Goal: Task Accomplishment & Management: Manage account settings

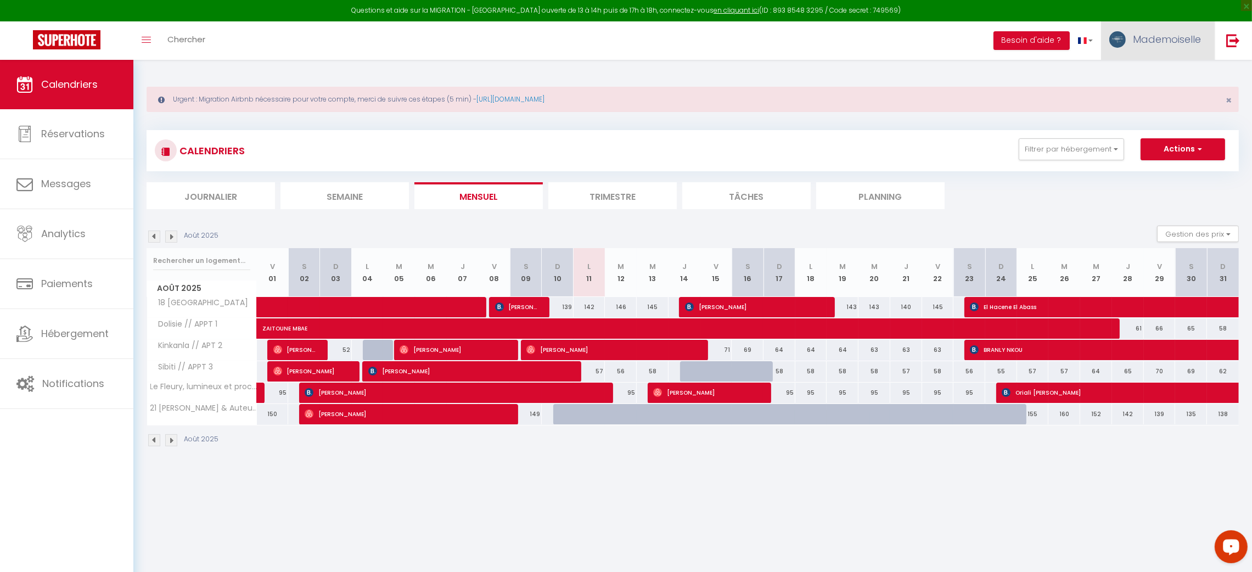
click at [1147, 45] on span "Mademoiselle" at bounding box center [1167, 39] width 68 height 14
click at [1147, 69] on link "Paramètres" at bounding box center [1170, 76] width 81 height 19
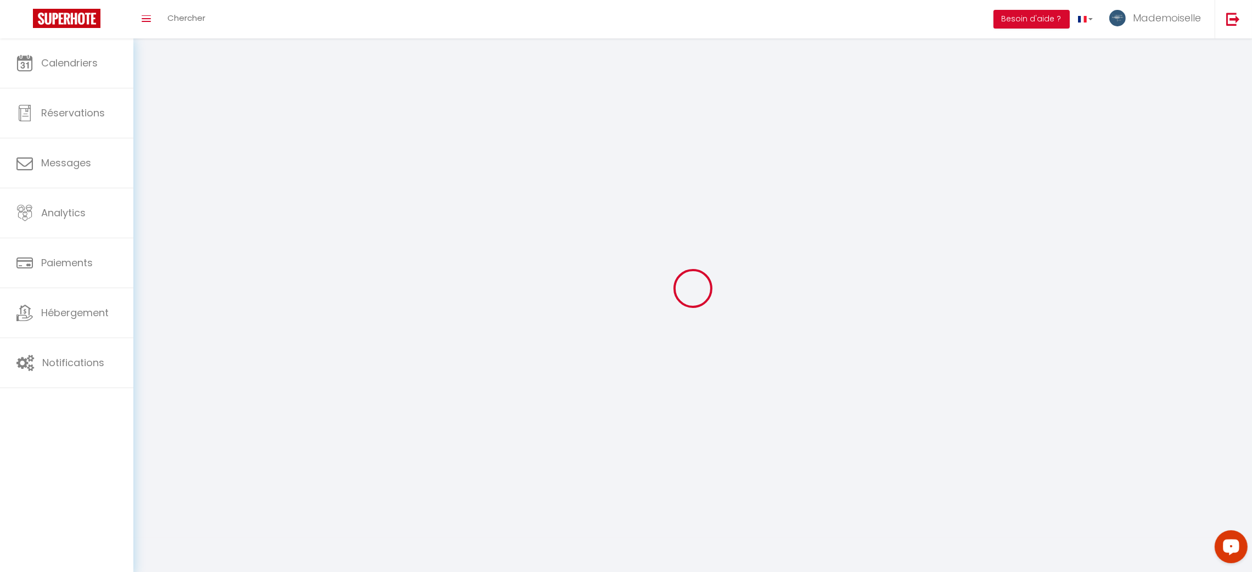
select select "28"
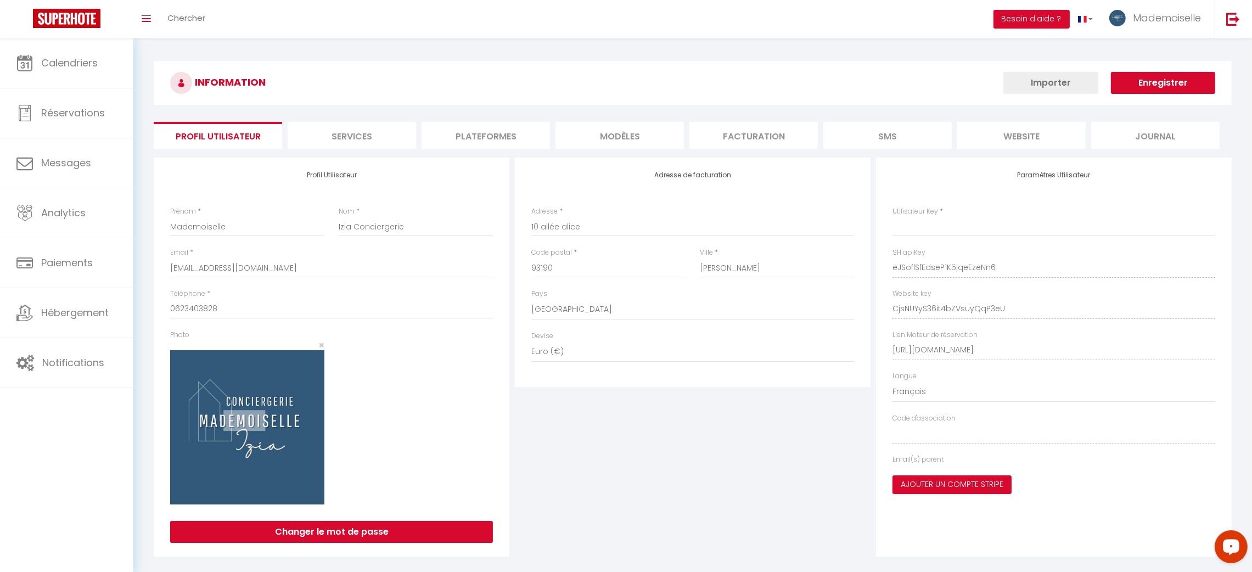
type input "eJSoflSfEdseP1K5jqeEzeNn6"
type input "CjsNUYyS36it4bZVsuyQqP3eU"
type input "[URL][DOMAIN_NAME]"
select select "fr"
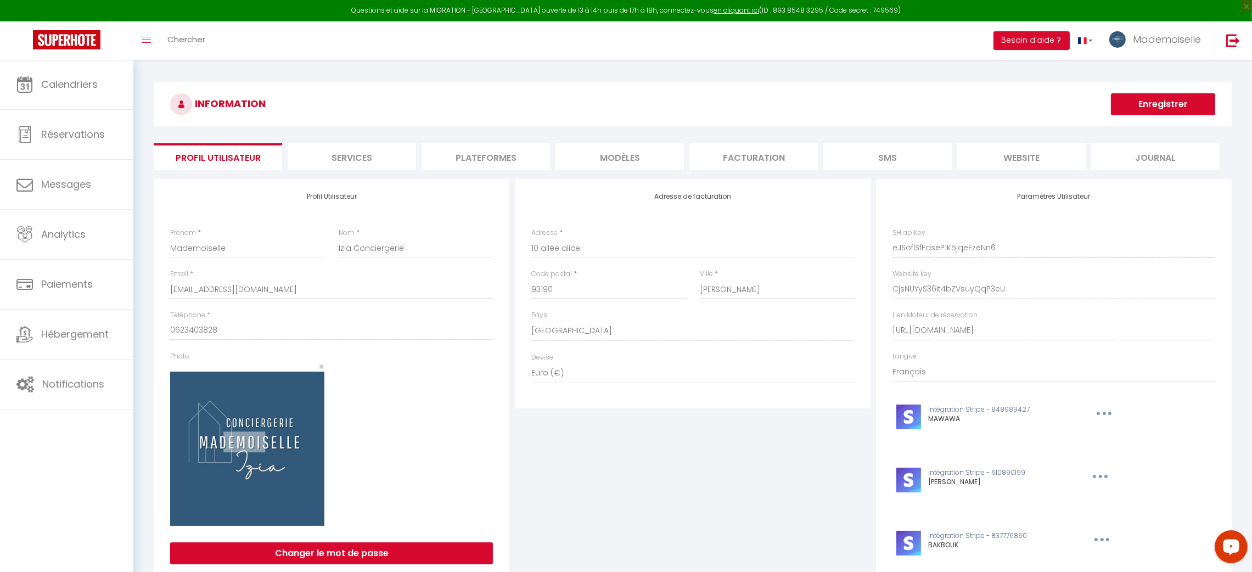
click at [439, 156] on li "Plateformes" at bounding box center [486, 156] width 128 height 27
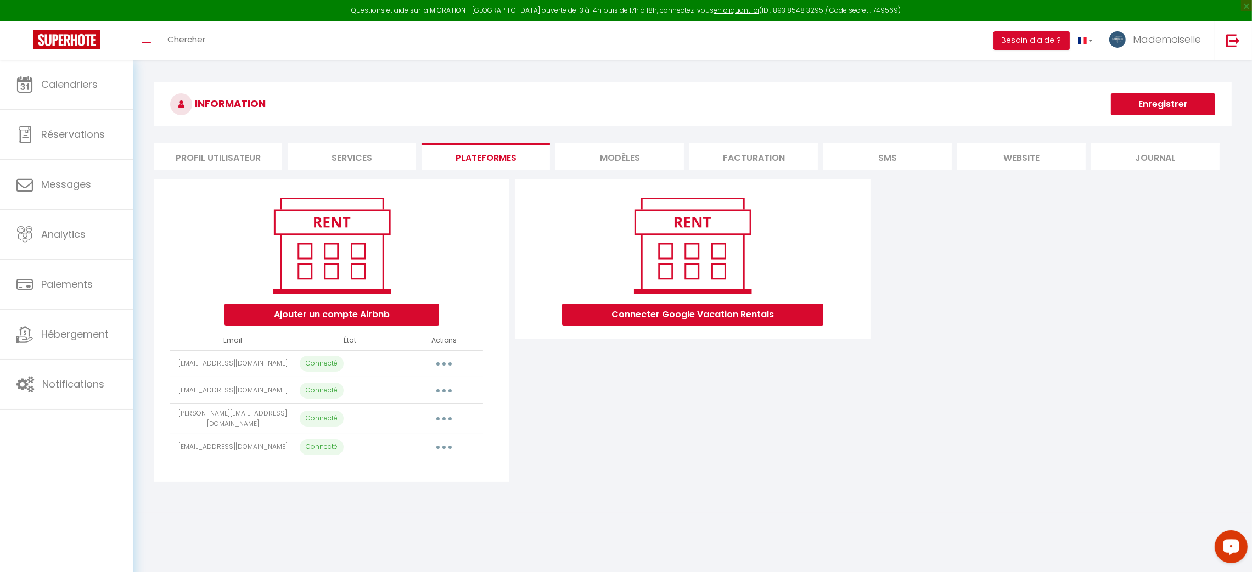
click at [438, 447] on button "button" at bounding box center [444, 448] width 31 height 18
click at [432, 466] on link "Importer les appartements" at bounding box center [395, 472] width 121 height 19
select select "68807"
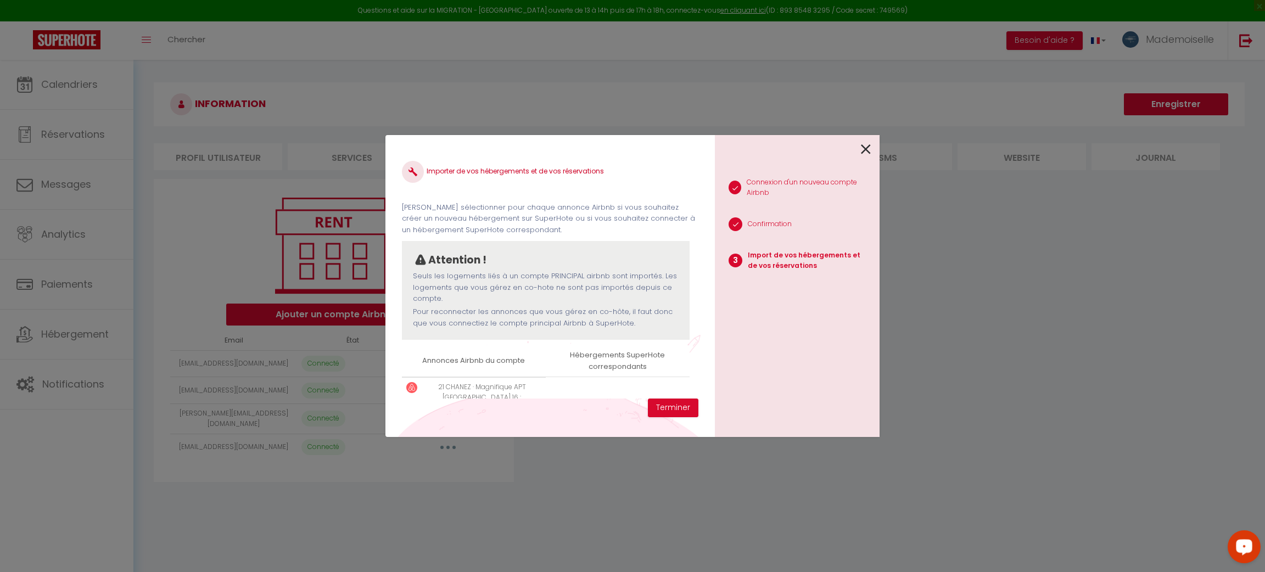
scroll to position [55, 0]
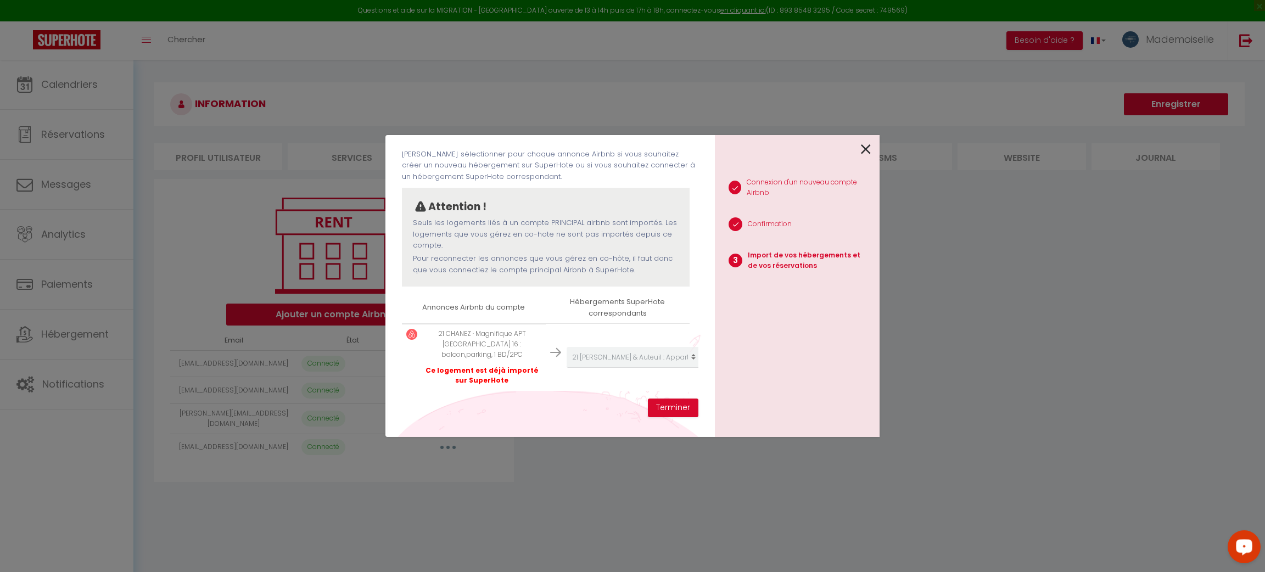
click at [868, 151] on icon at bounding box center [866, 149] width 10 height 16
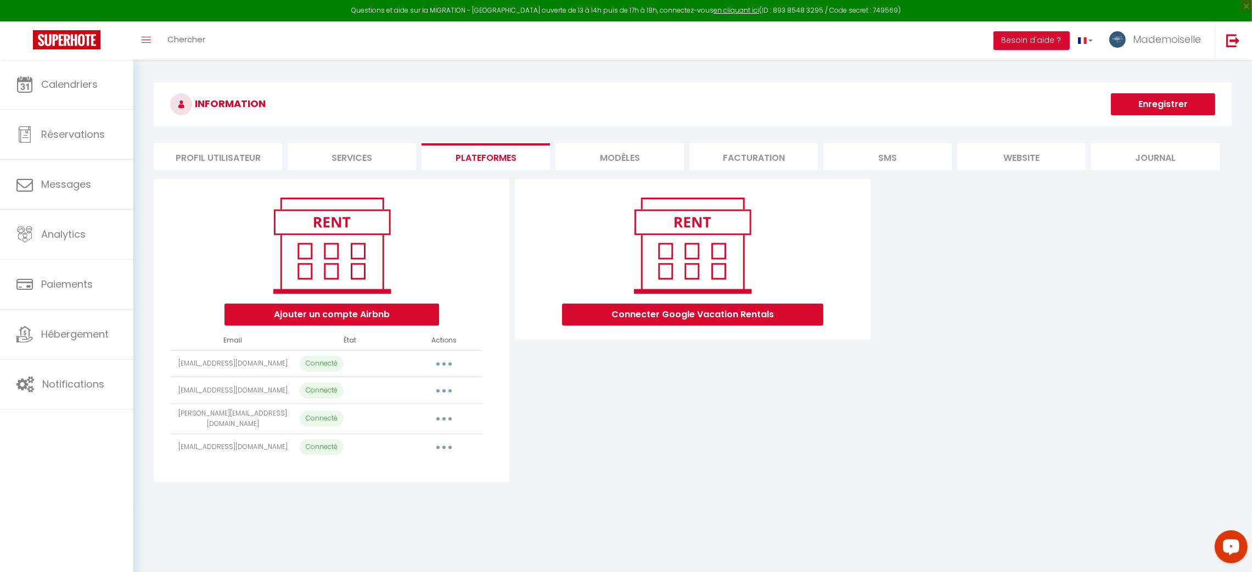
click at [442, 417] on button "button" at bounding box center [444, 419] width 31 height 18
click at [418, 444] on link "Importer les appartements" at bounding box center [395, 443] width 121 height 19
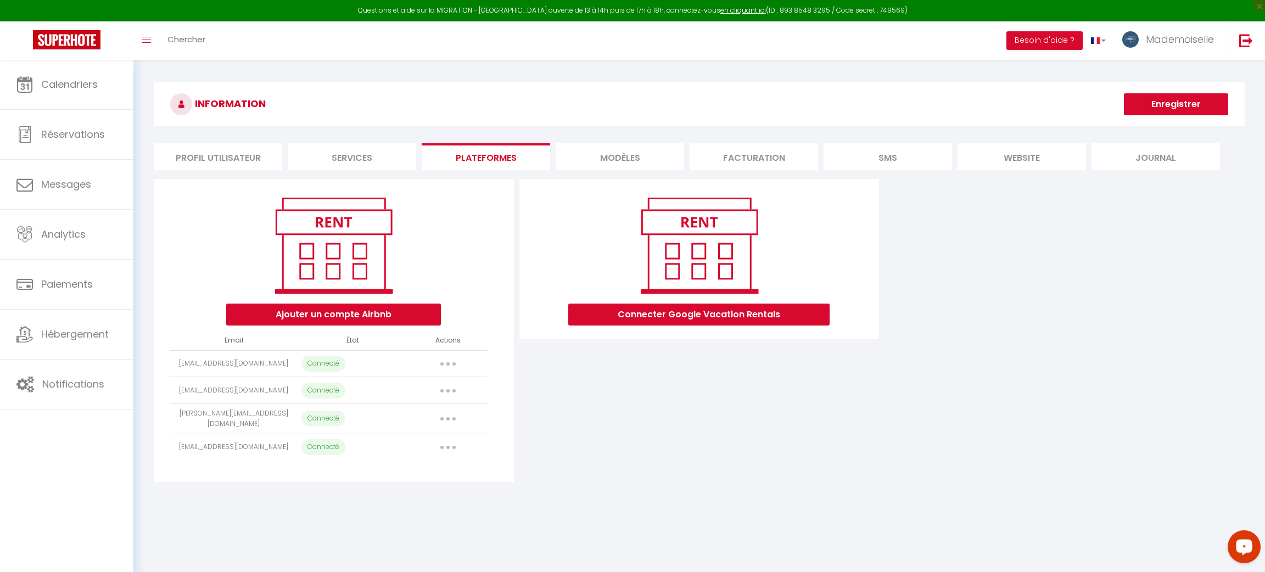
select select "54544"
select select "54545"
select select "55147"
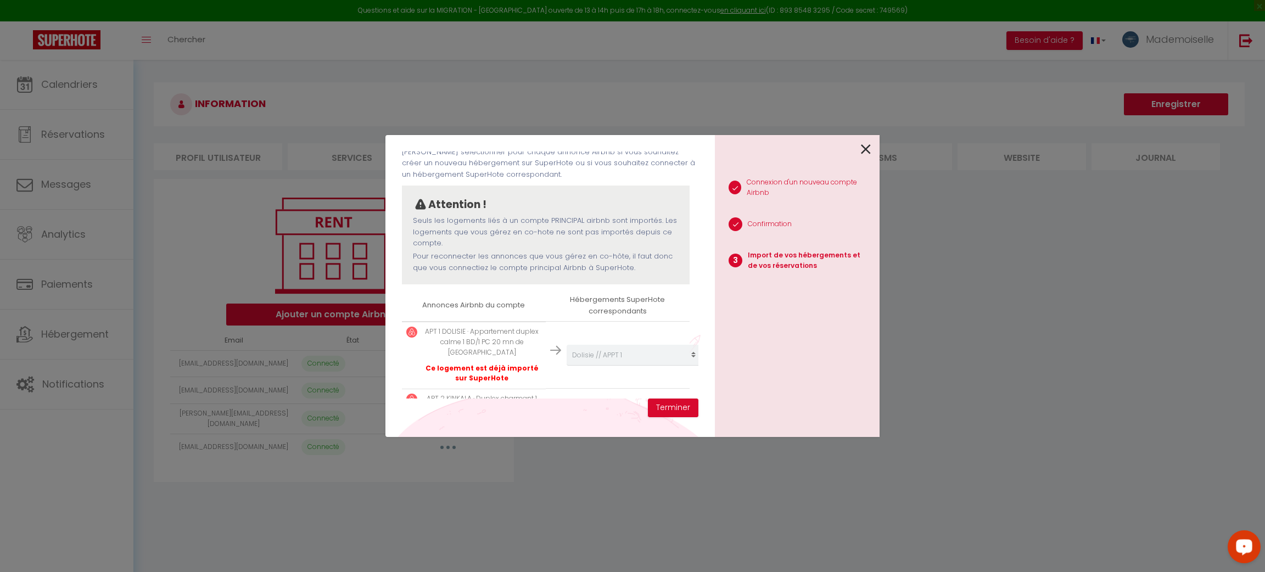
scroll to position [170, 0]
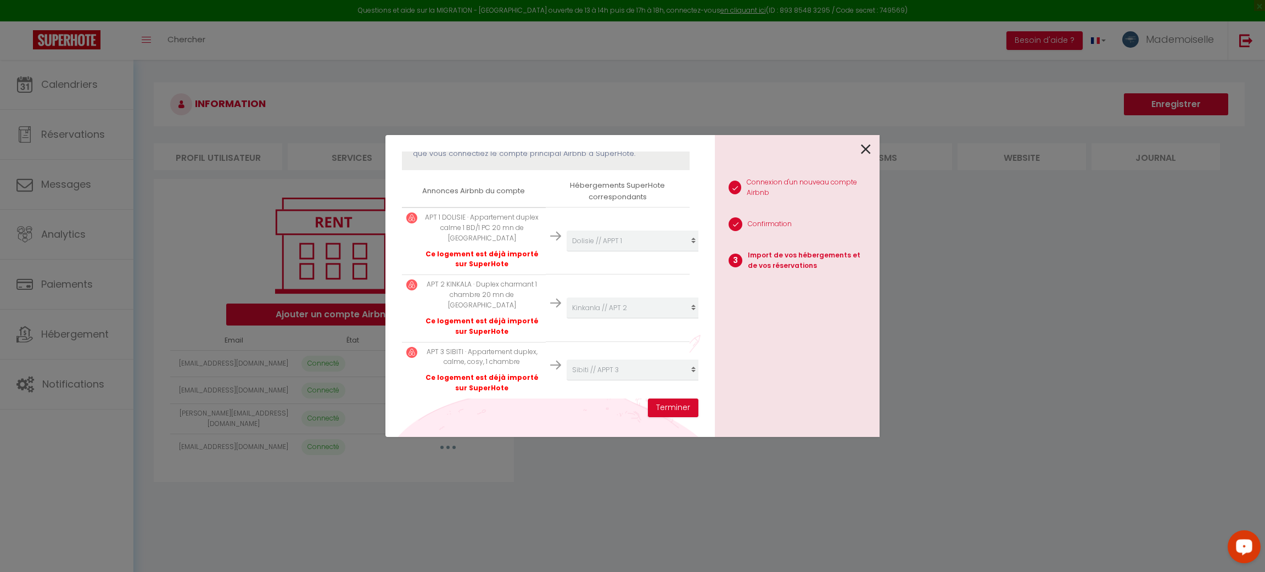
click at [860, 144] on div at bounding box center [793, 148] width 156 height 26
click at [864, 143] on icon at bounding box center [866, 149] width 10 height 16
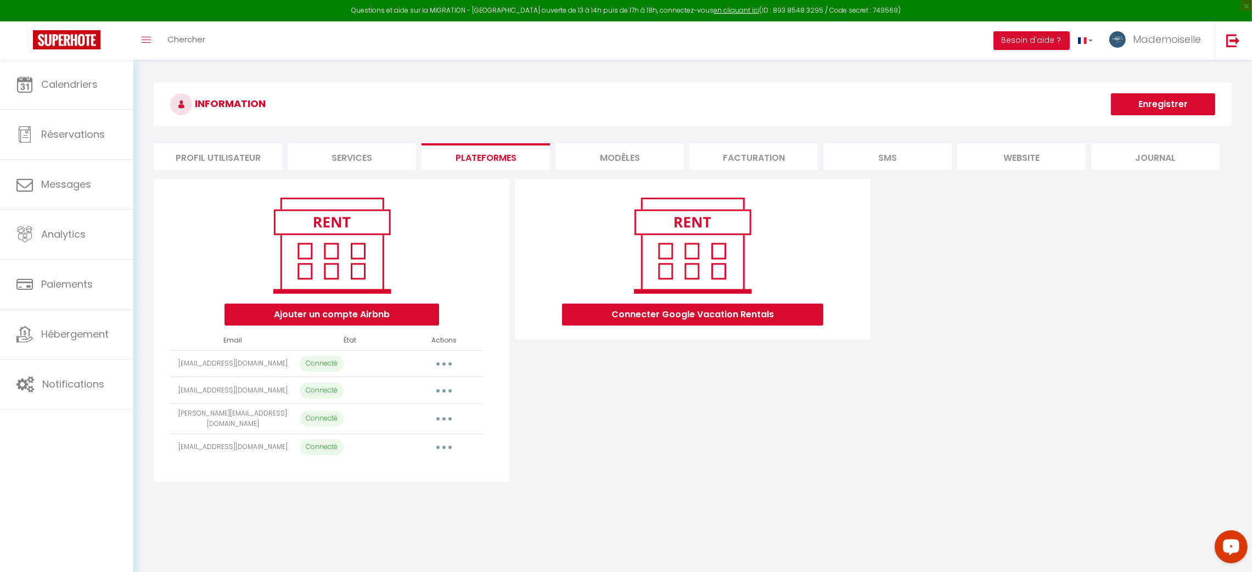
click at [447, 393] on button "button" at bounding box center [444, 391] width 31 height 18
click at [435, 414] on link "Importer les appartements" at bounding box center [395, 415] width 121 height 19
select select "57886"
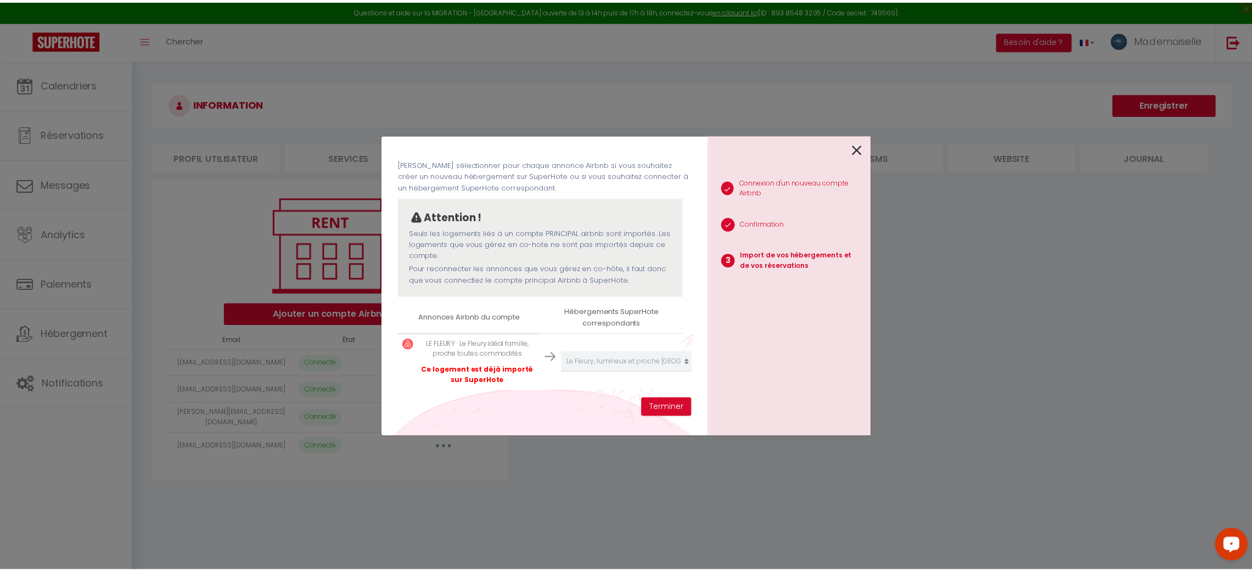
scroll to position [55, 0]
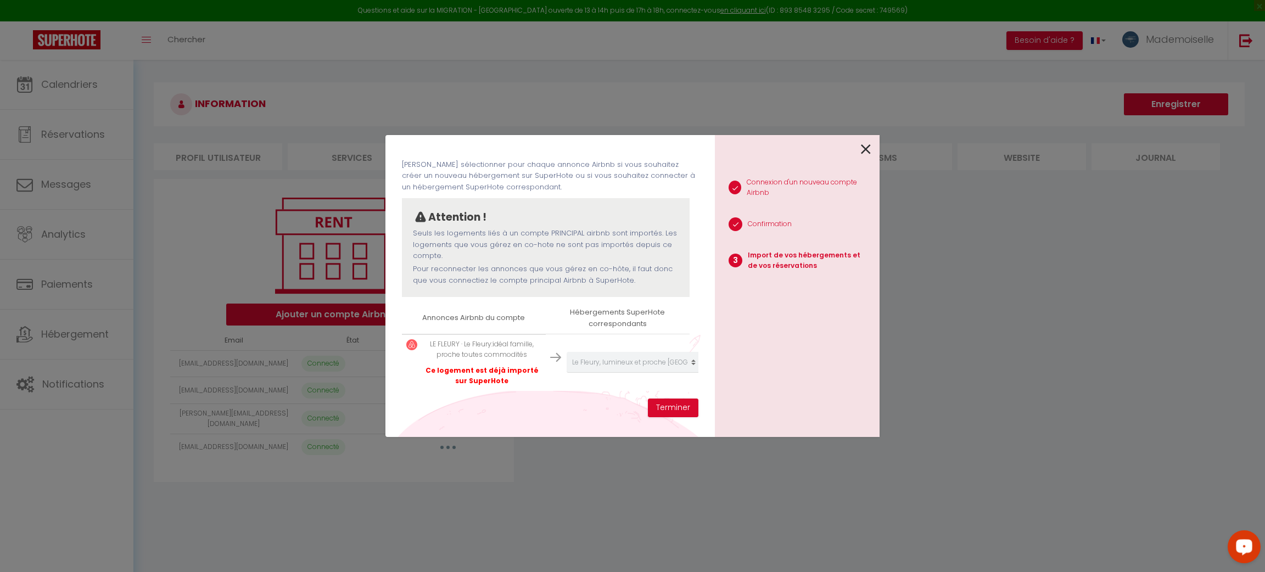
click at [864, 148] on icon at bounding box center [866, 149] width 10 height 16
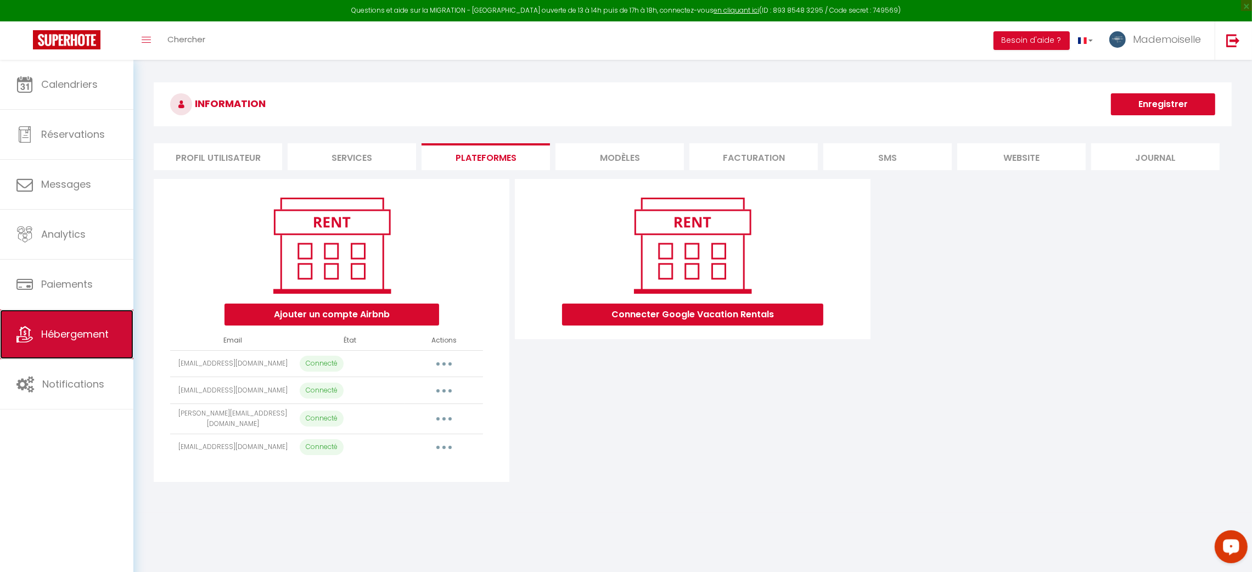
click at [64, 347] on link "Hébergement" at bounding box center [66, 334] width 133 height 49
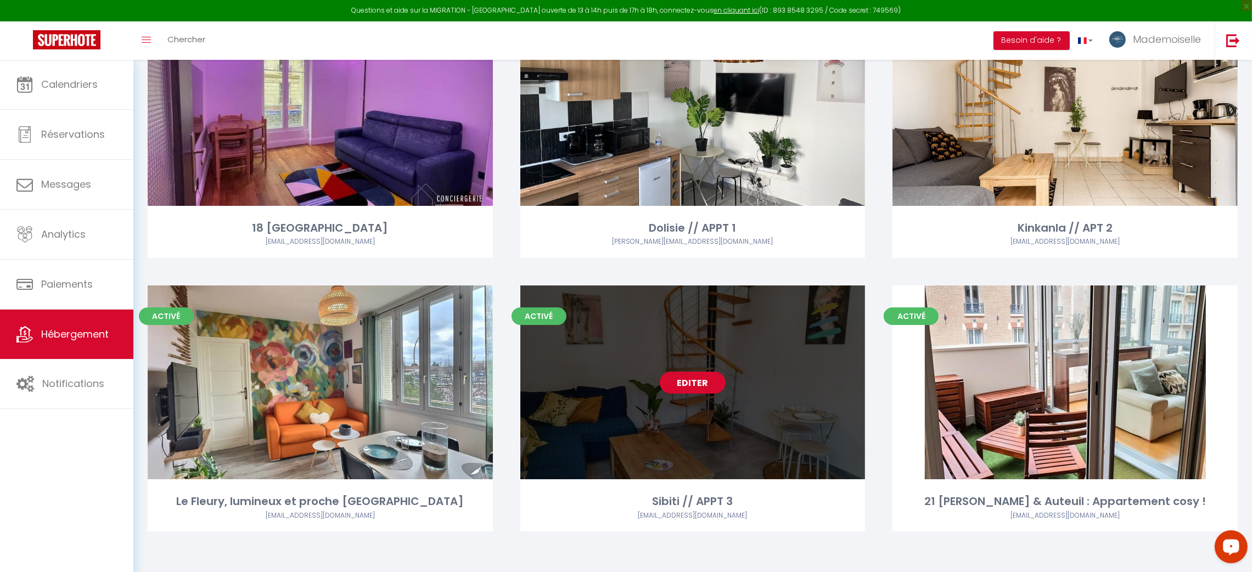
scroll to position [166, 0]
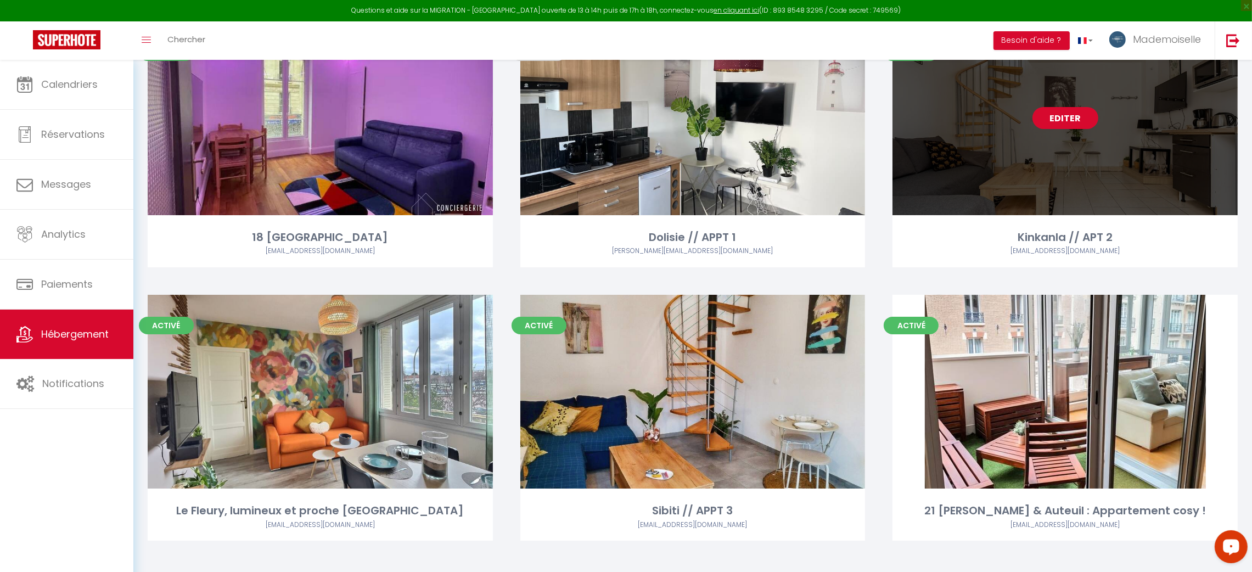
click at [1081, 121] on link "Editer" at bounding box center [1066, 118] width 66 height 22
select select "3"
select select "2"
select select "1"
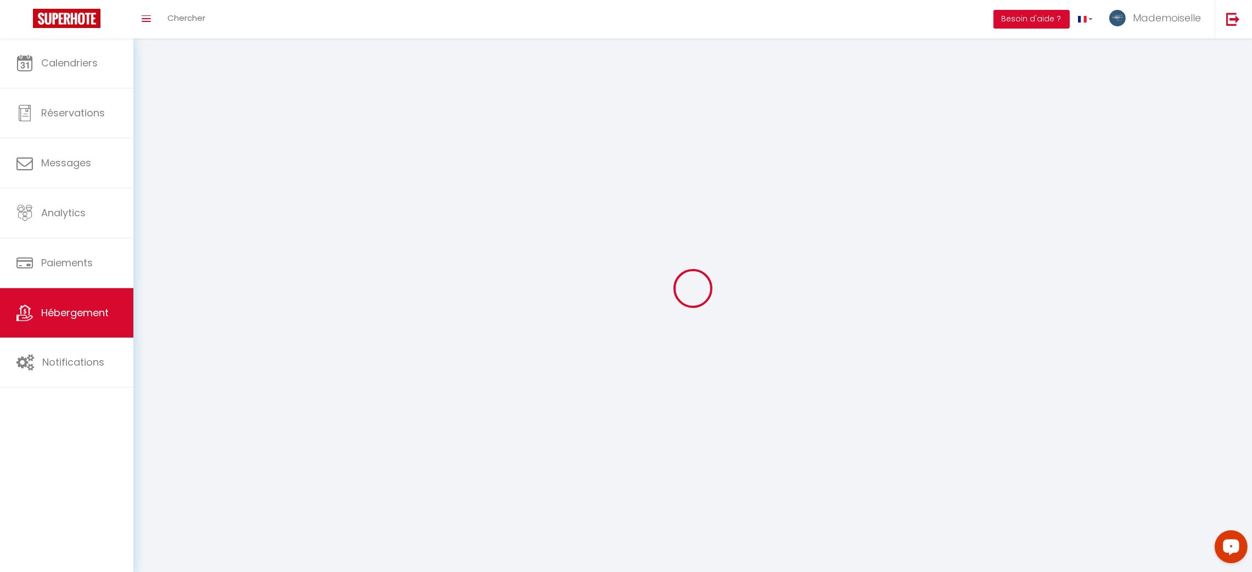
select select
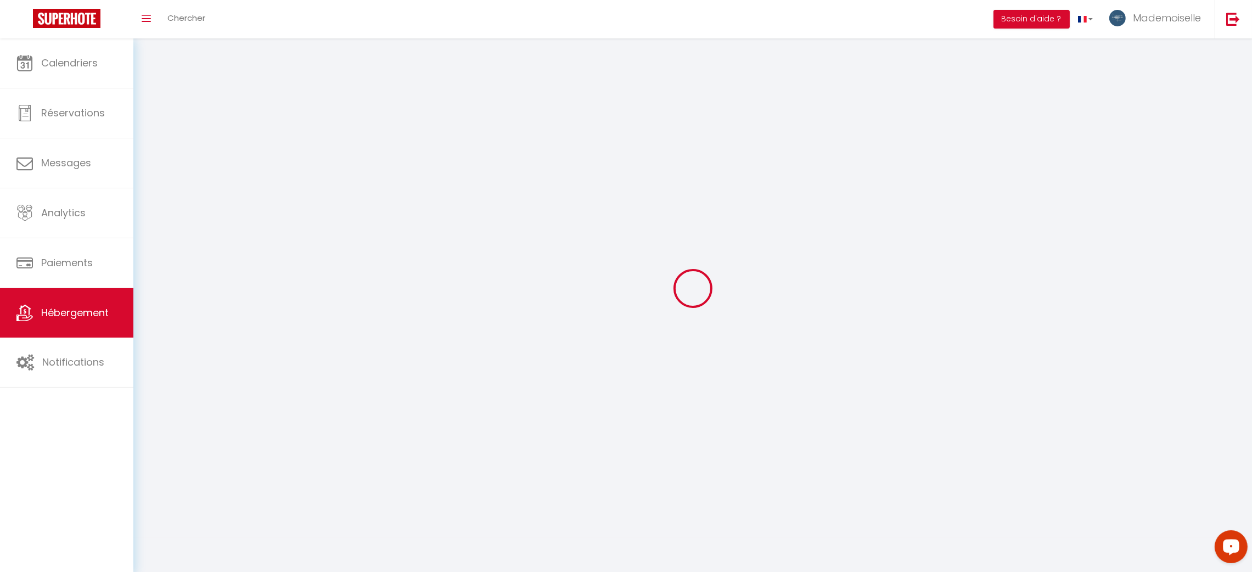
select select
checkbox input "false"
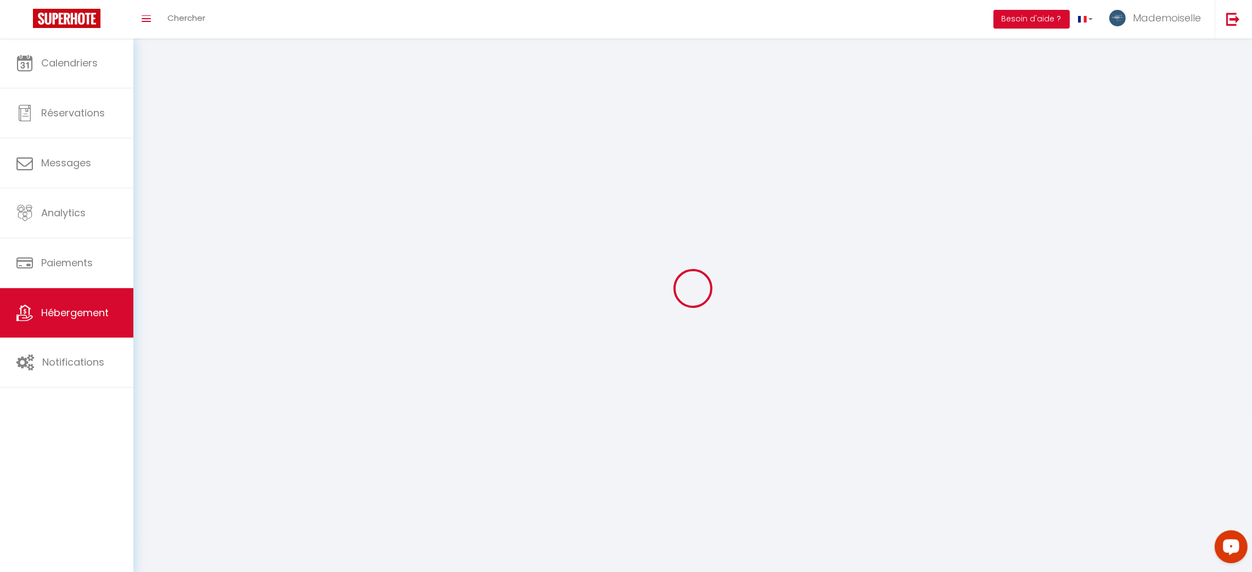
checkbox input "false"
select select
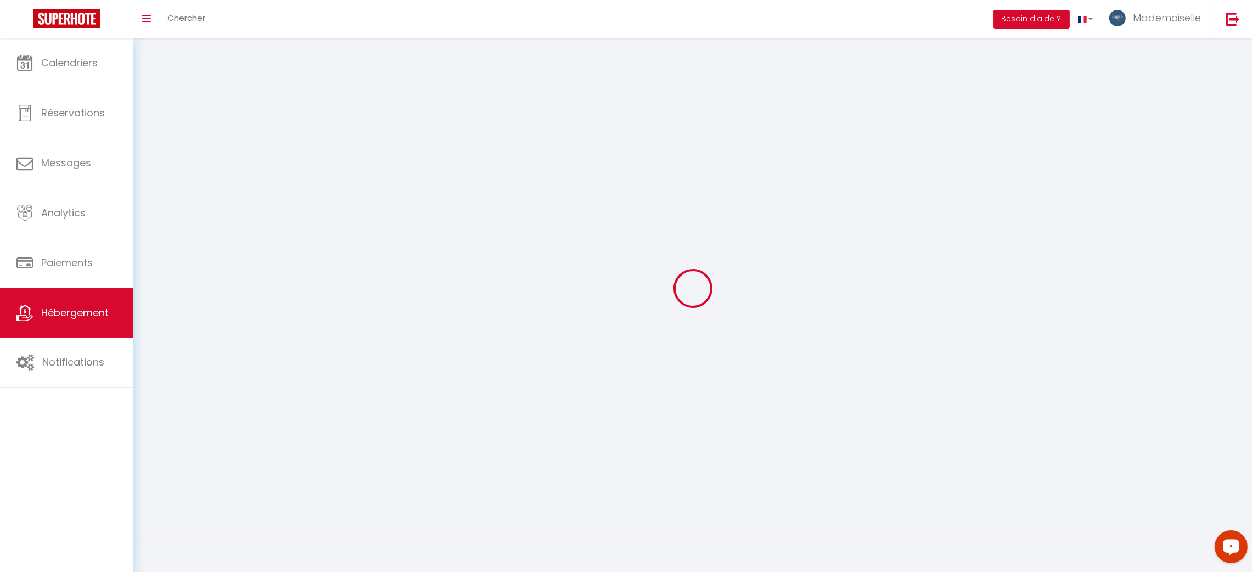
select select
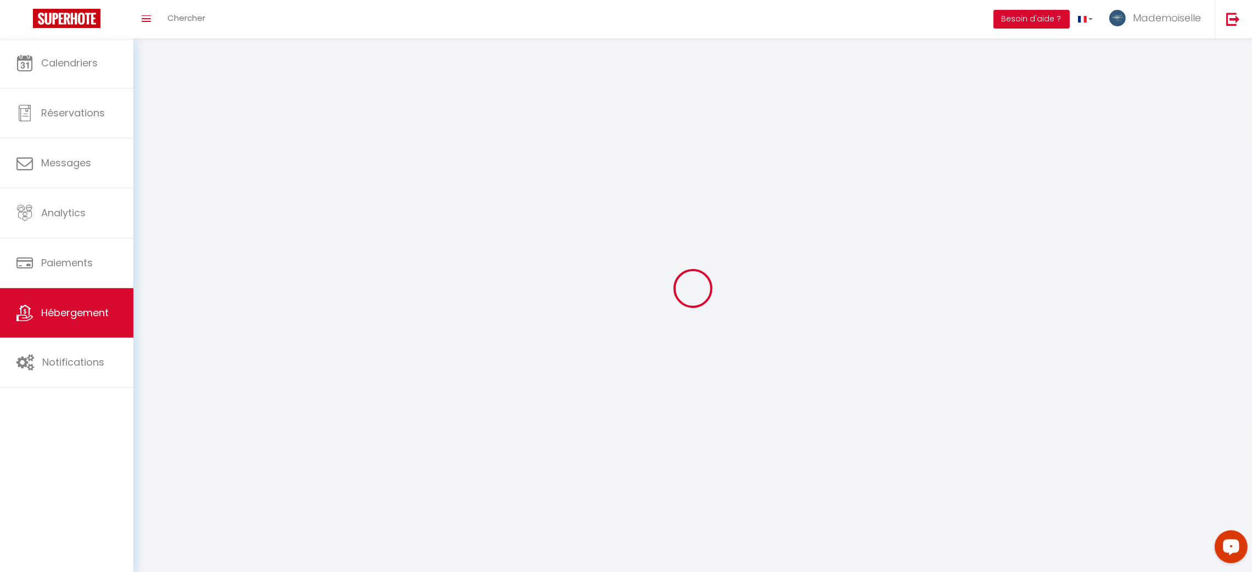
checkbox input "false"
select select
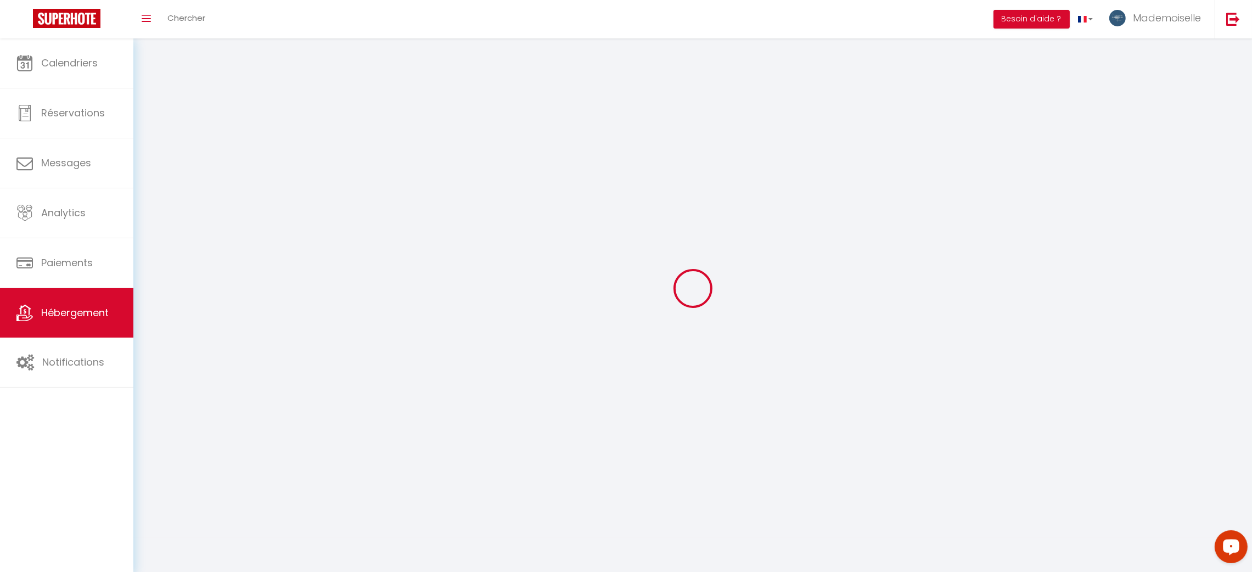
select select
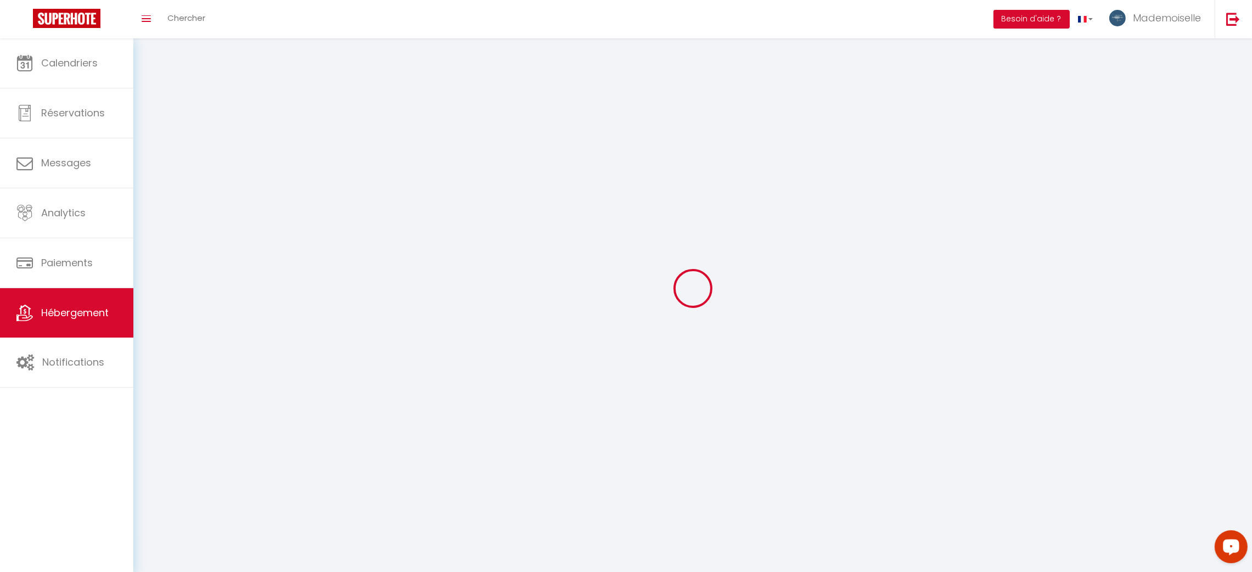
select select
checkbox input "false"
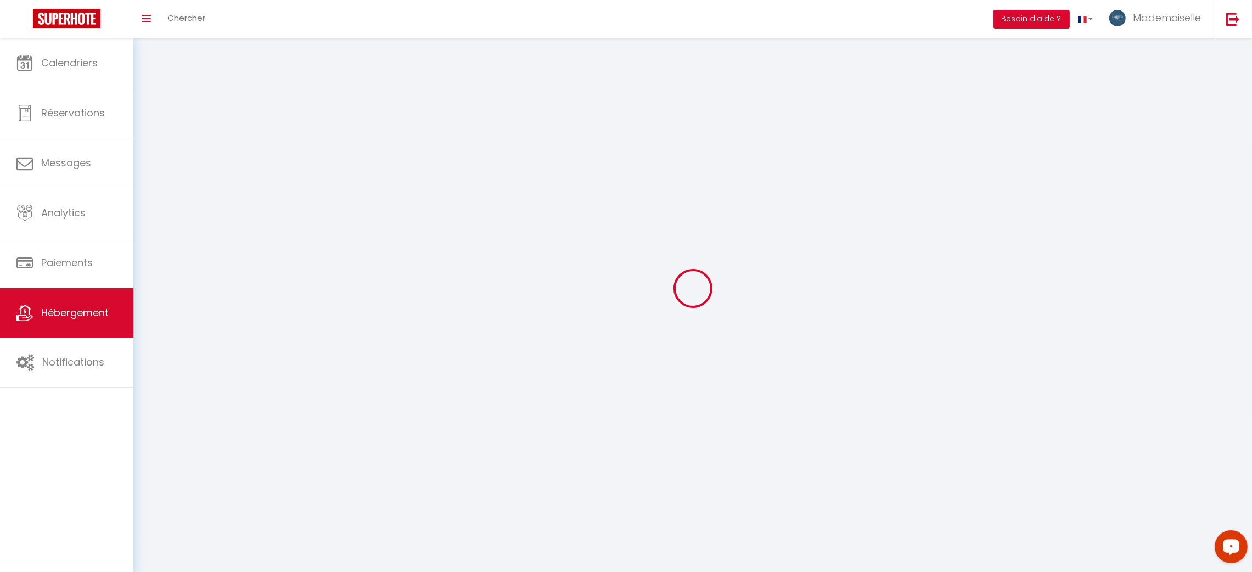
checkbox input "false"
select select
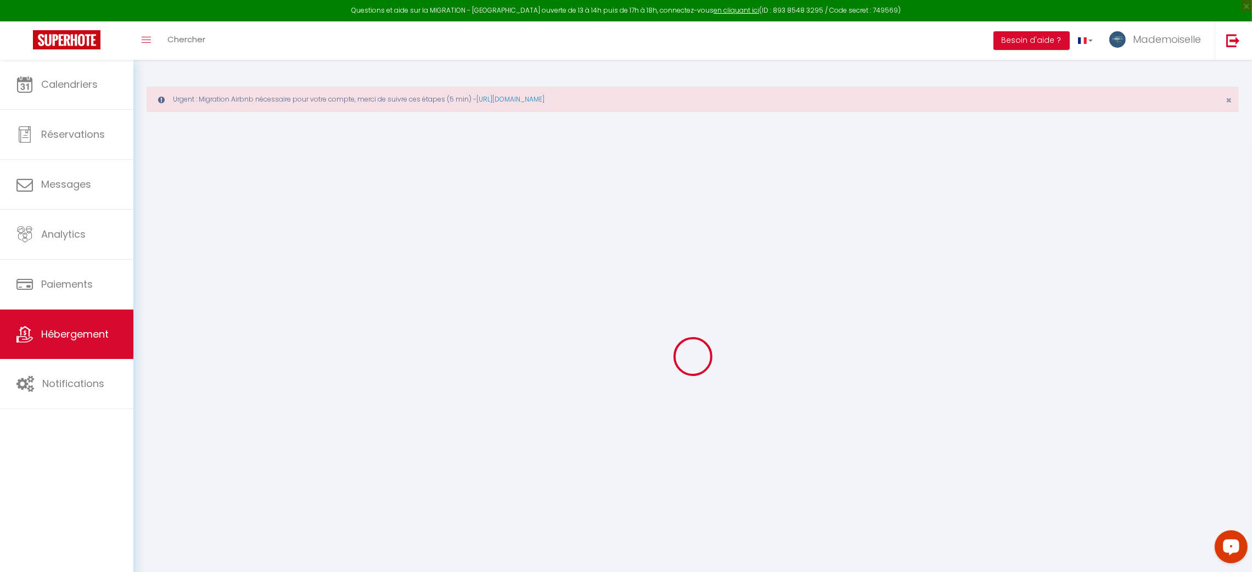
checkbox input "true"
checkbox input "false"
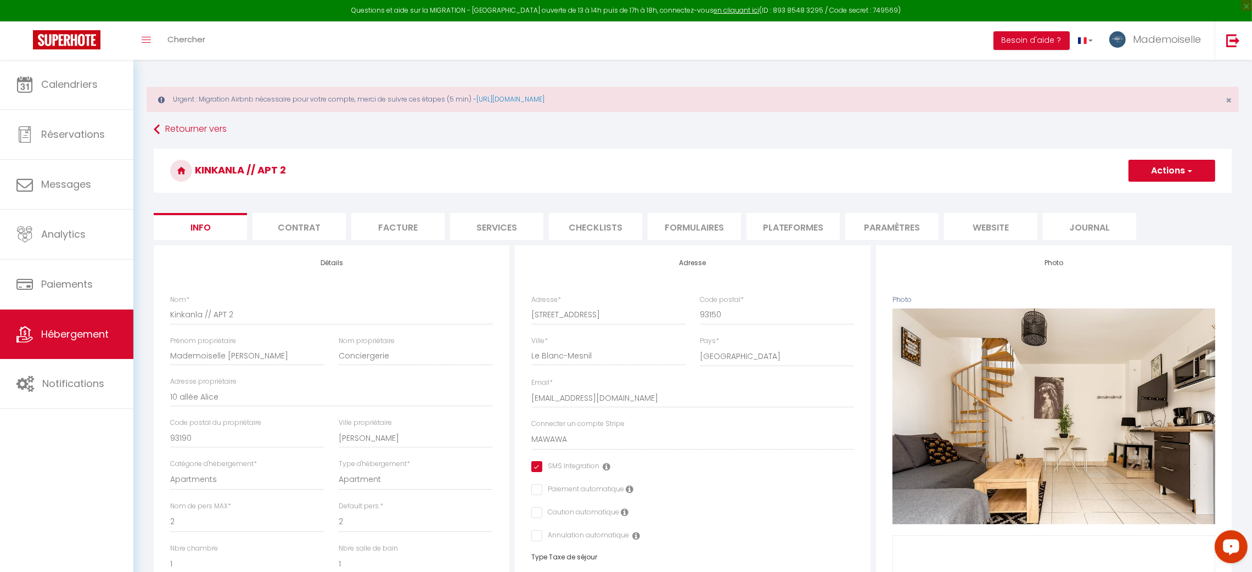
checkbox input "true"
checkbox input "false"
click at [772, 226] on li "Plateformes" at bounding box center [793, 226] width 93 height 27
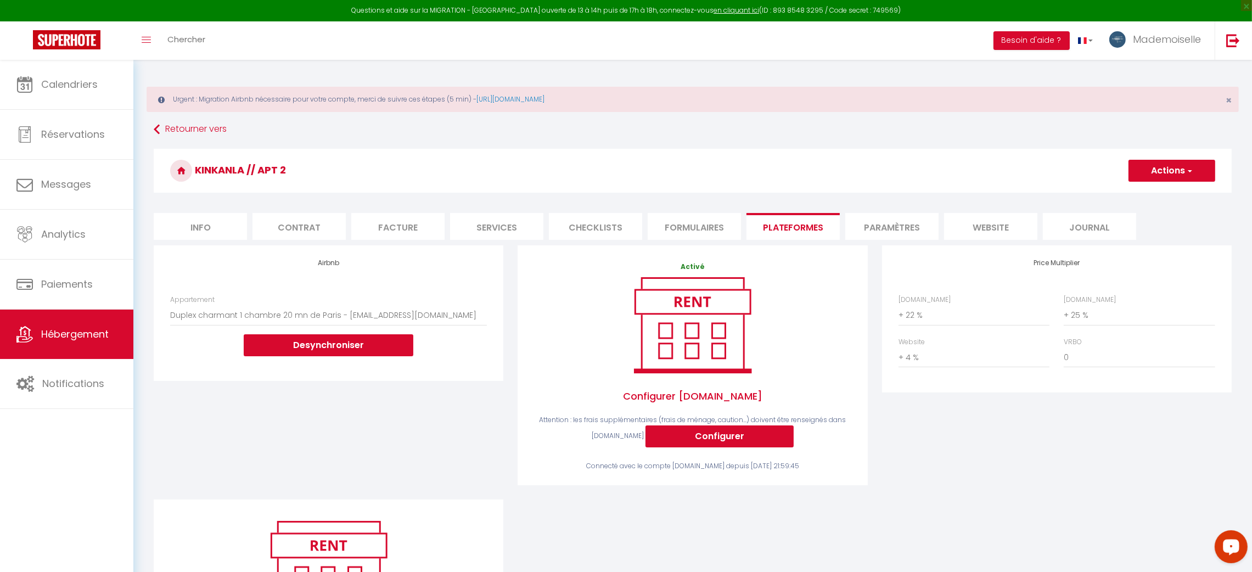
click at [150, 127] on div "Retourner vers [GEOGRAPHIC_DATA] // APT 2 Actions Enregistrer Info Contrat Fact…" at bounding box center [693, 415] width 1092 height 590
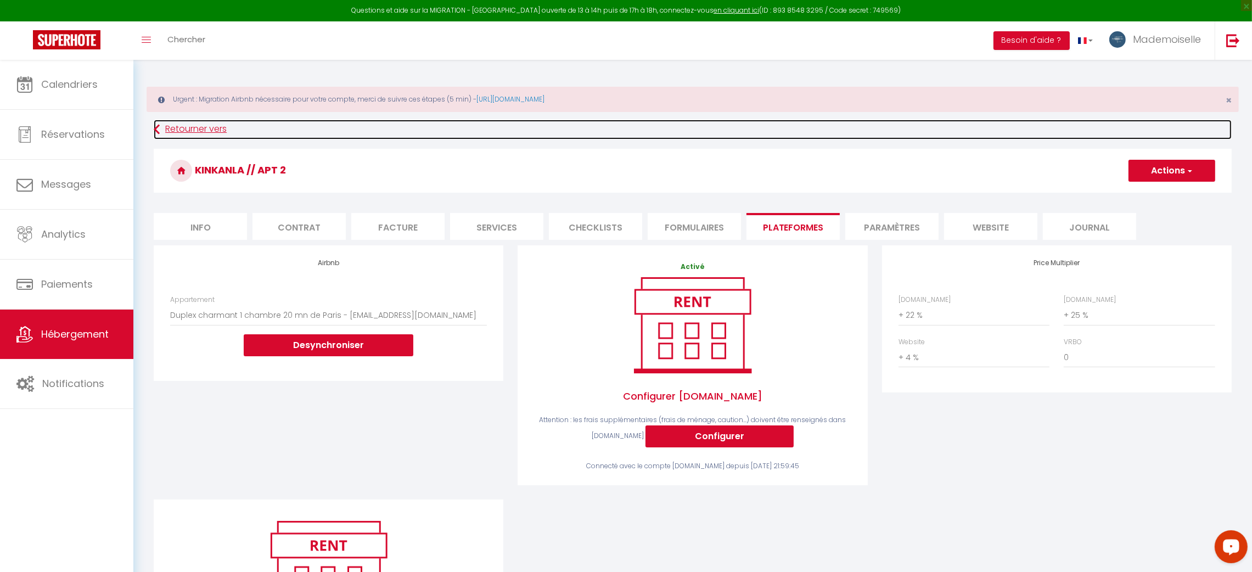
click at [160, 127] on link "Retourner vers" at bounding box center [693, 130] width 1078 height 20
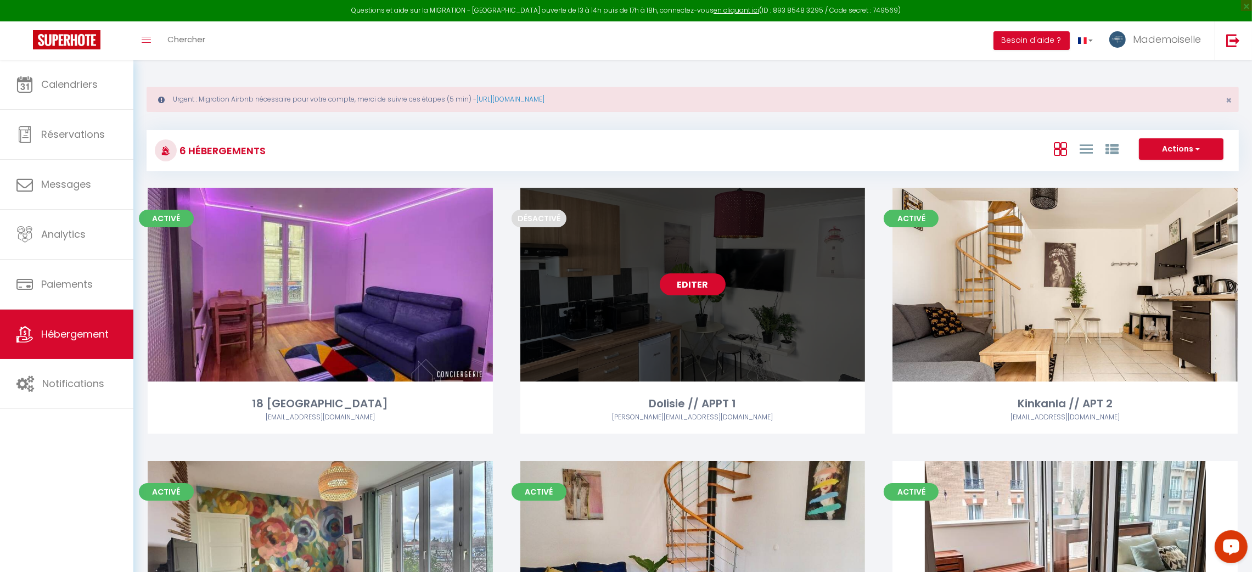
click at [699, 282] on link "Editer" at bounding box center [693, 284] width 66 height 22
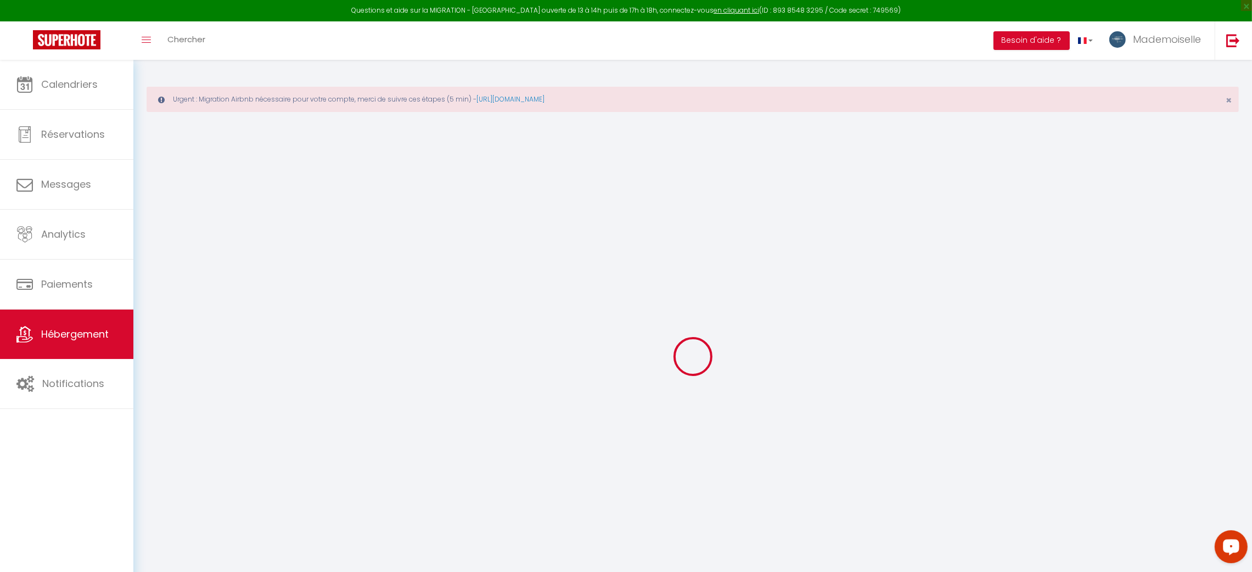
select select "+ 22 %"
select select "+ 25 %"
checkbox input "true"
checkbox input "false"
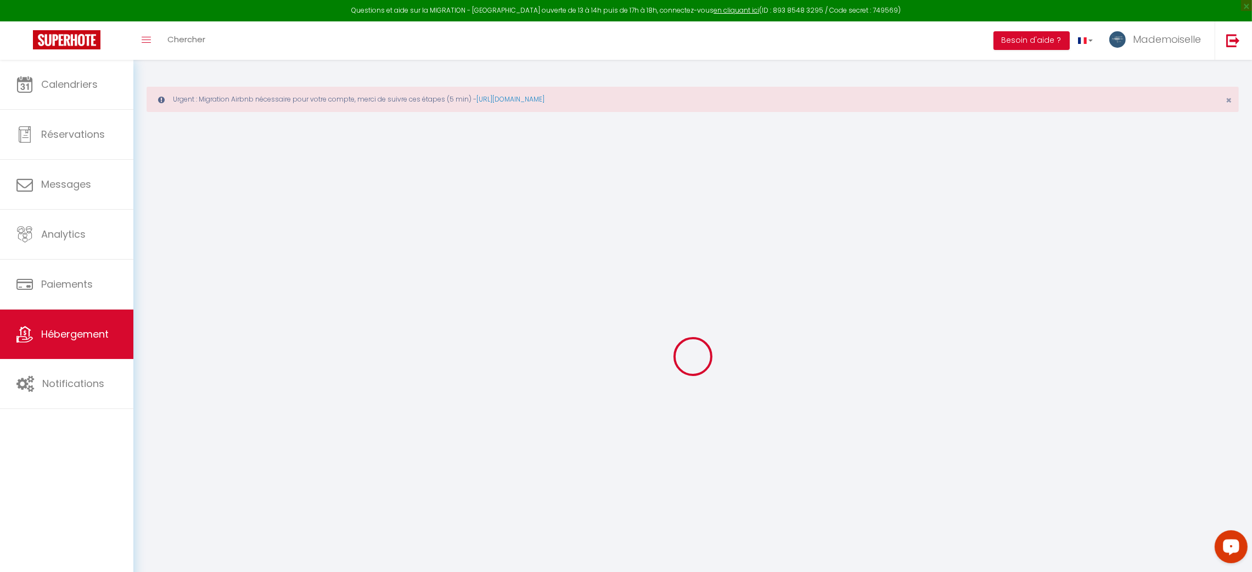
checkbox input "false"
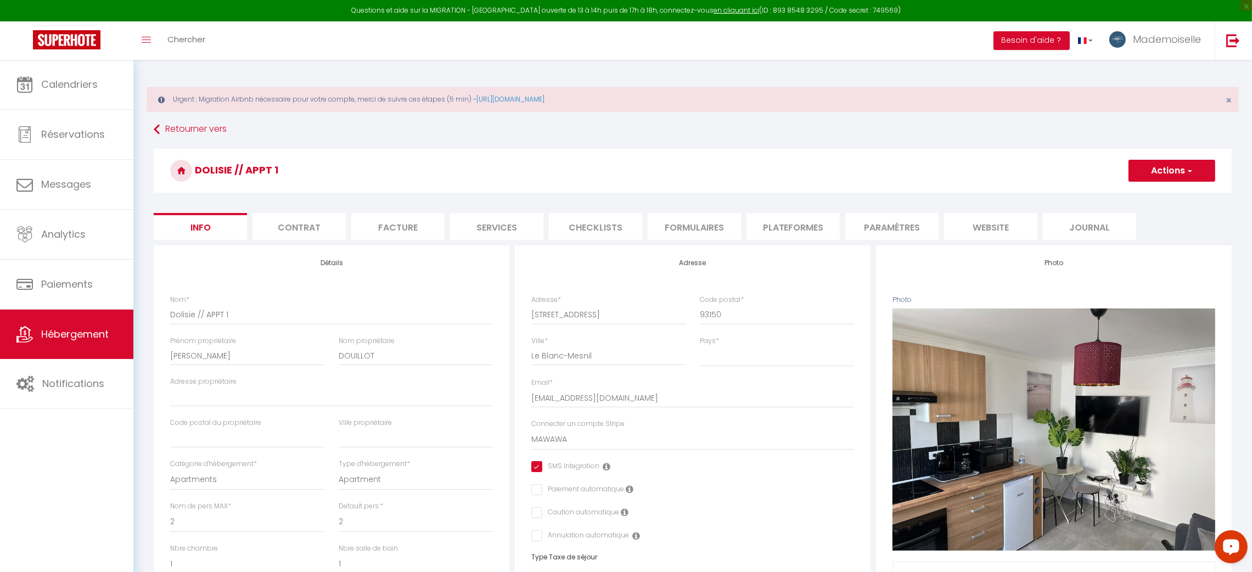
click at [805, 237] on li "Plateformes" at bounding box center [793, 226] width 93 height 27
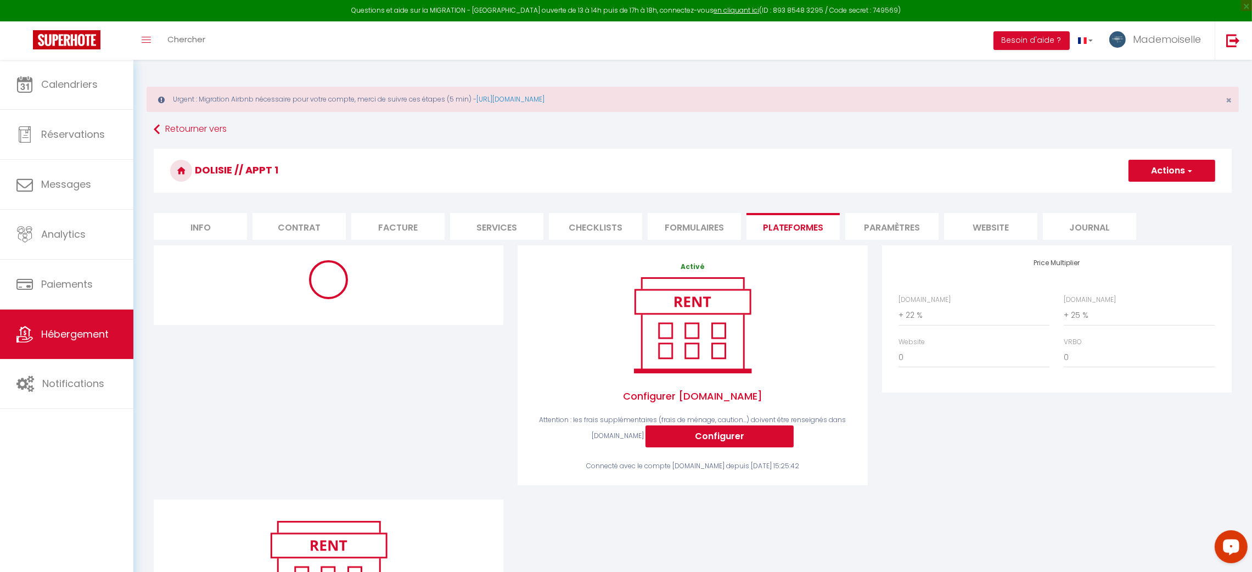
select select "10806-50597515"
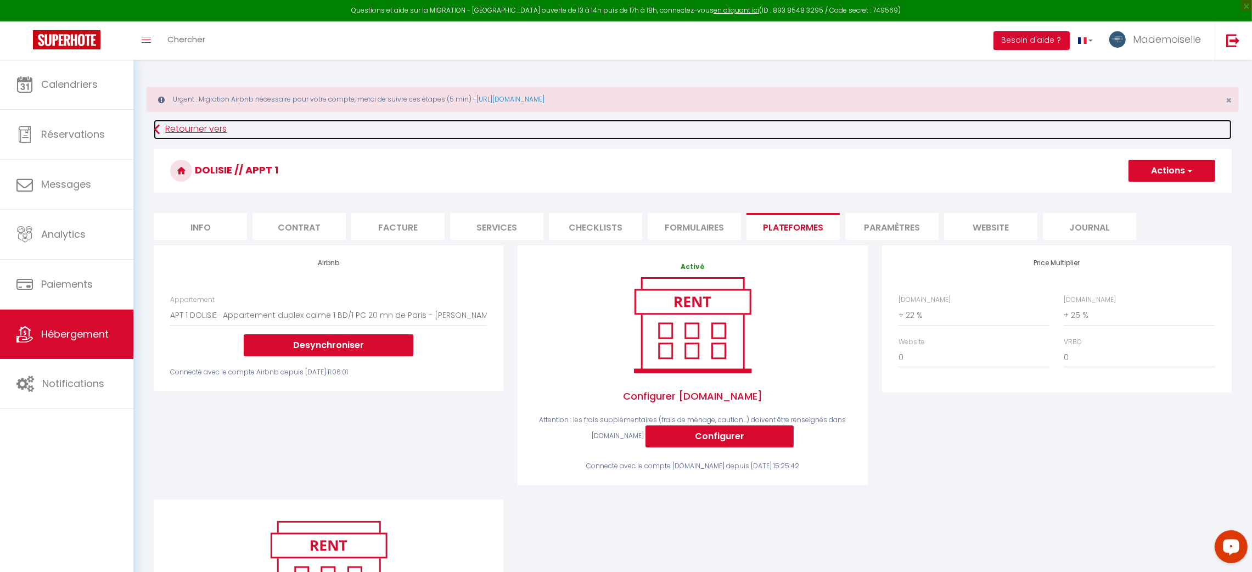
click at [154, 128] on icon at bounding box center [157, 130] width 6 height 20
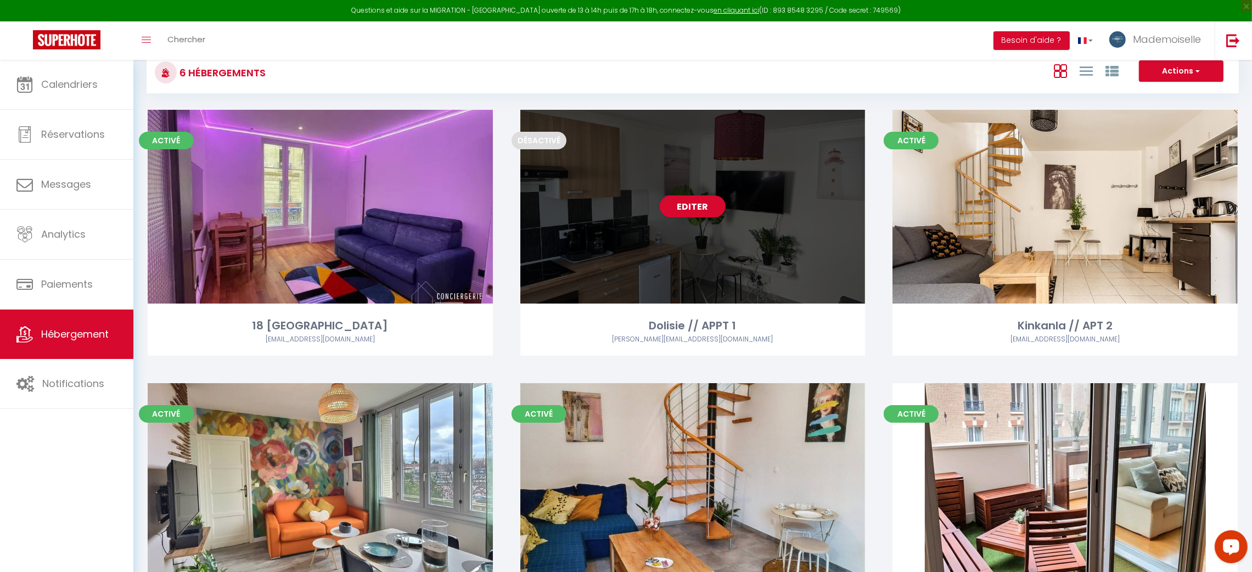
scroll to position [176, 0]
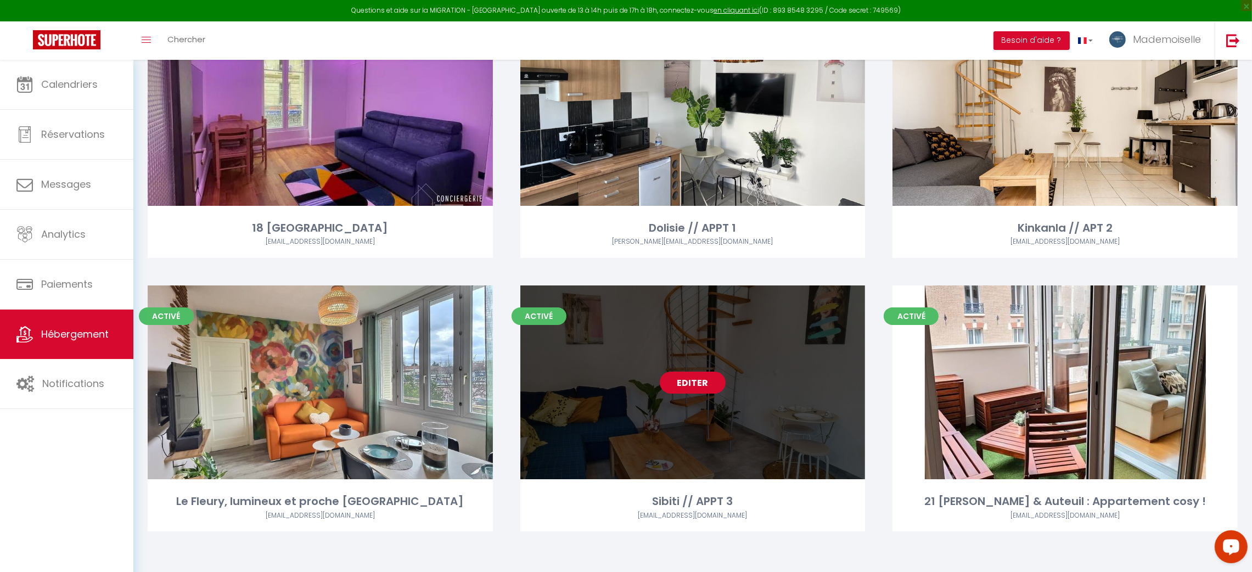
click at [694, 386] on link "Editer" at bounding box center [693, 383] width 66 height 22
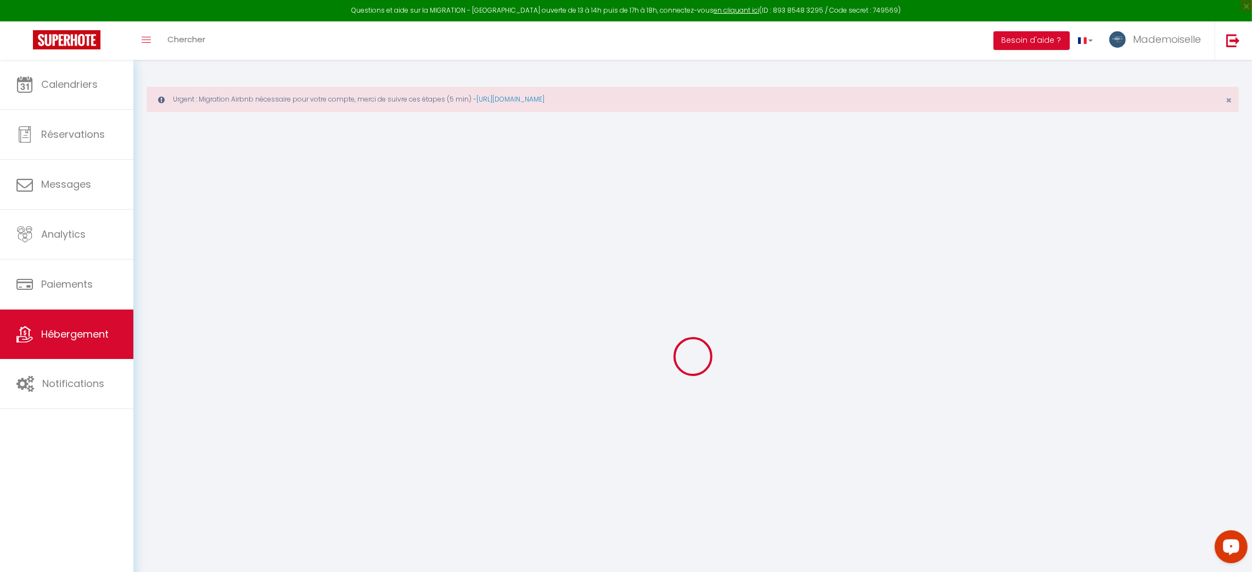
checkbox input "true"
checkbox input "false"
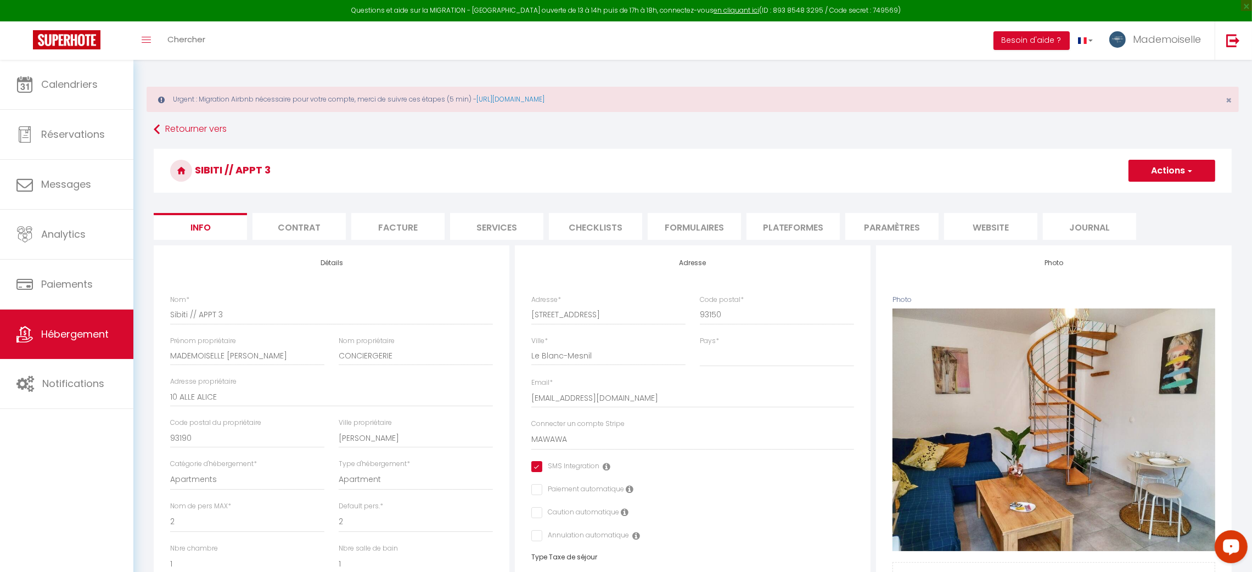
click at [783, 223] on li "Plateformes" at bounding box center [793, 226] width 93 height 27
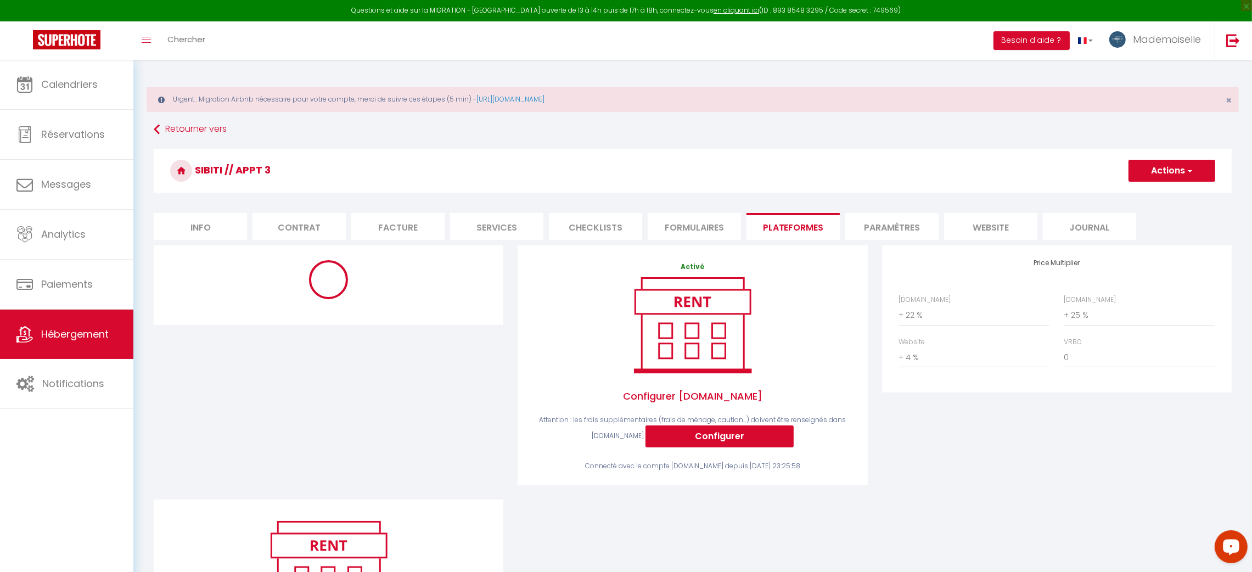
select select "5958-1298518923206629499"
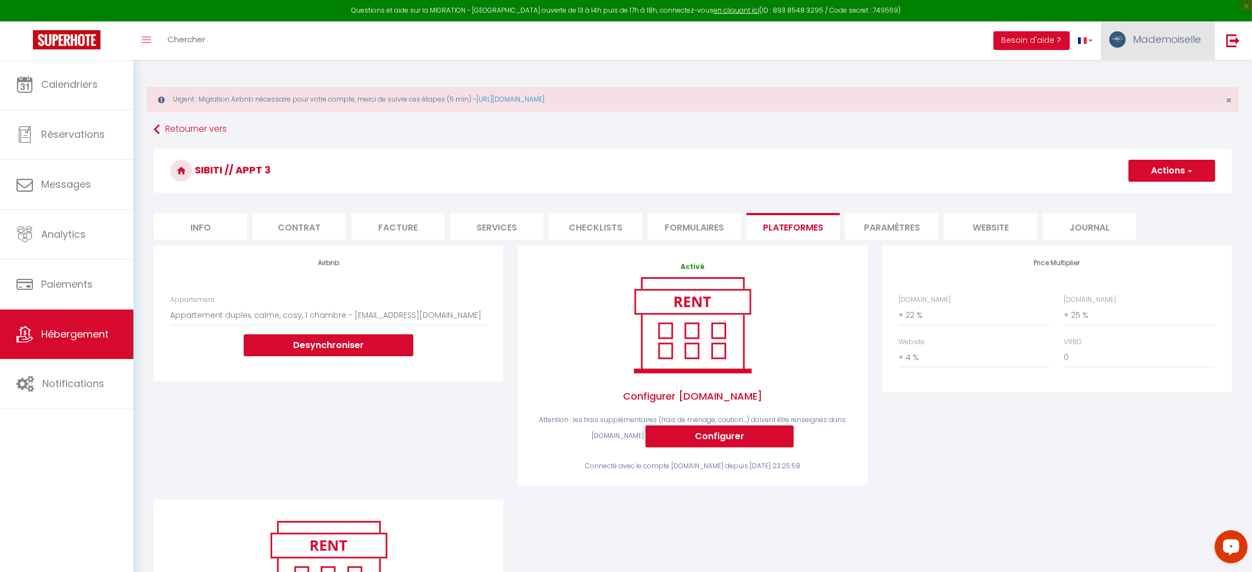
click at [1151, 44] on span "Mademoiselle" at bounding box center [1167, 39] width 68 height 14
click at [1164, 74] on link "Paramètres" at bounding box center [1170, 76] width 81 height 19
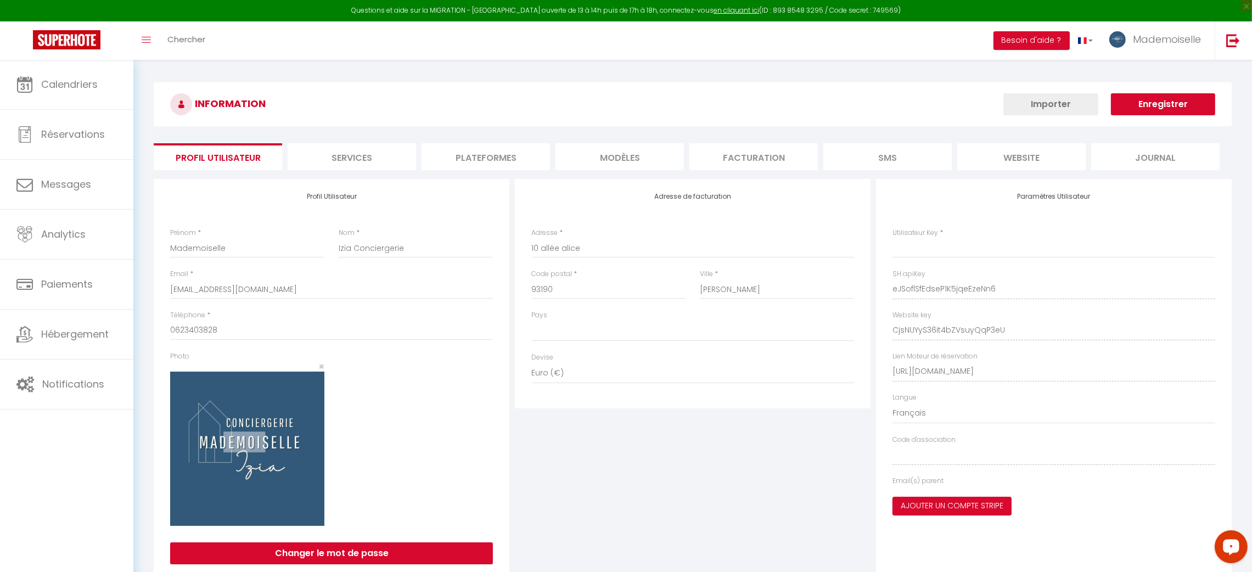
type input "eJSoflSfEdseP1K5jqeEzeNn6"
type input "CjsNUYyS36it4bZVsuyQqP3eU"
type input "[URL][DOMAIN_NAME]"
select select "fr"
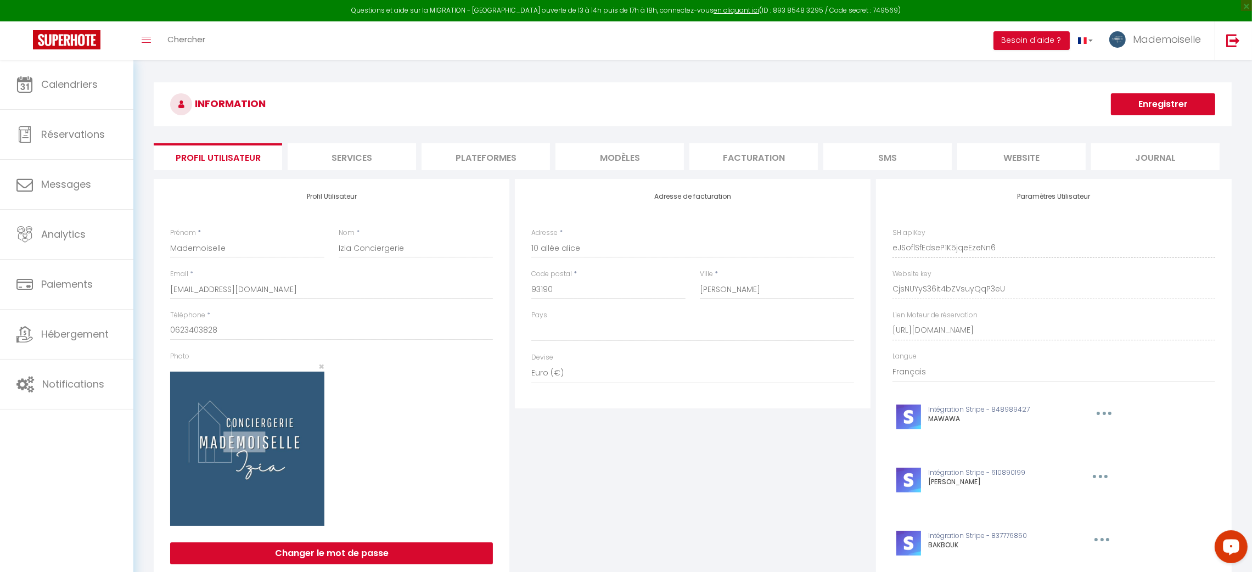
click at [482, 148] on li "Plateformes" at bounding box center [486, 156] width 128 height 27
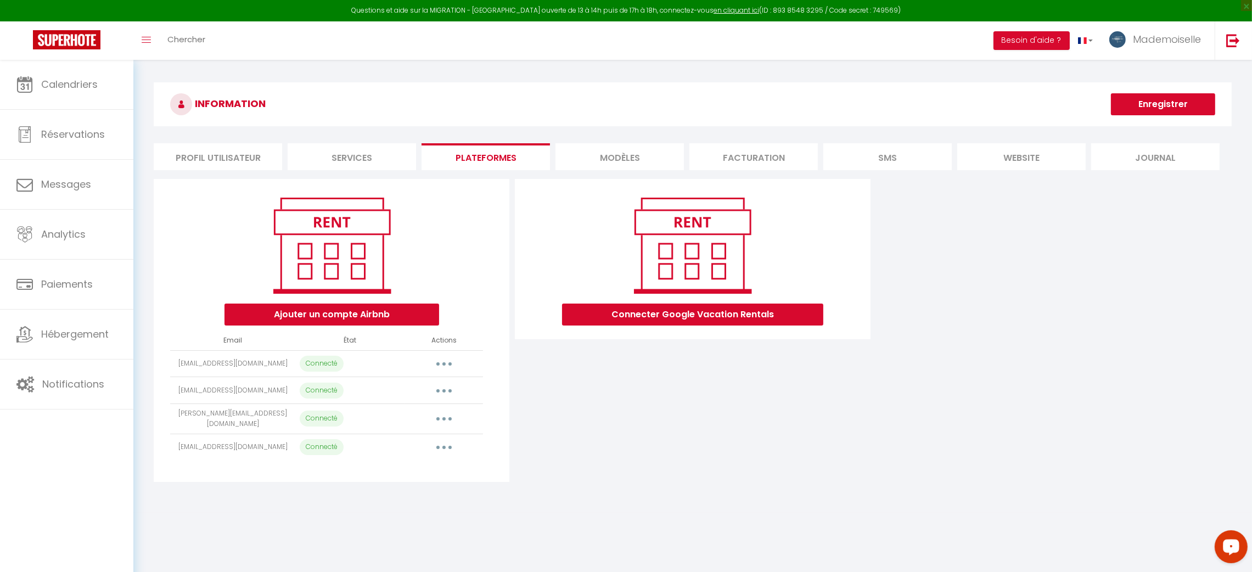
click at [446, 419] on button "button" at bounding box center [444, 419] width 31 height 18
click at [428, 440] on link "Importer les appartements" at bounding box center [395, 443] width 121 height 19
select select "54544"
select select "54545"
select select "55147"
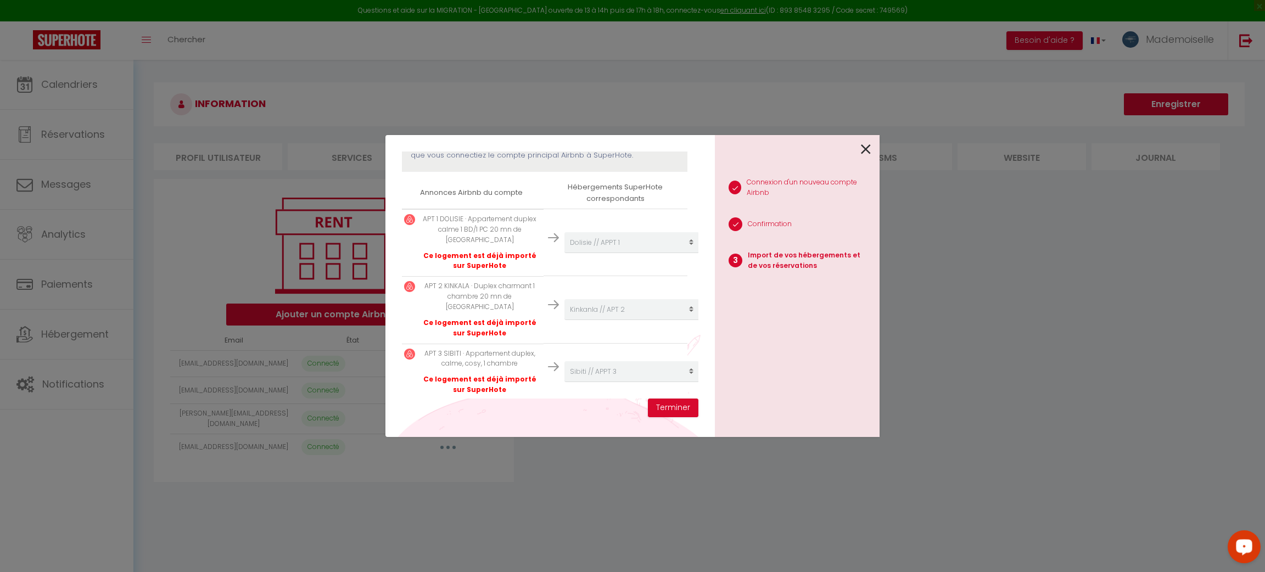
scroll to position [170, 2]
click at [871, 146] on icon at bounding box center [866, 149] width 10 height 16
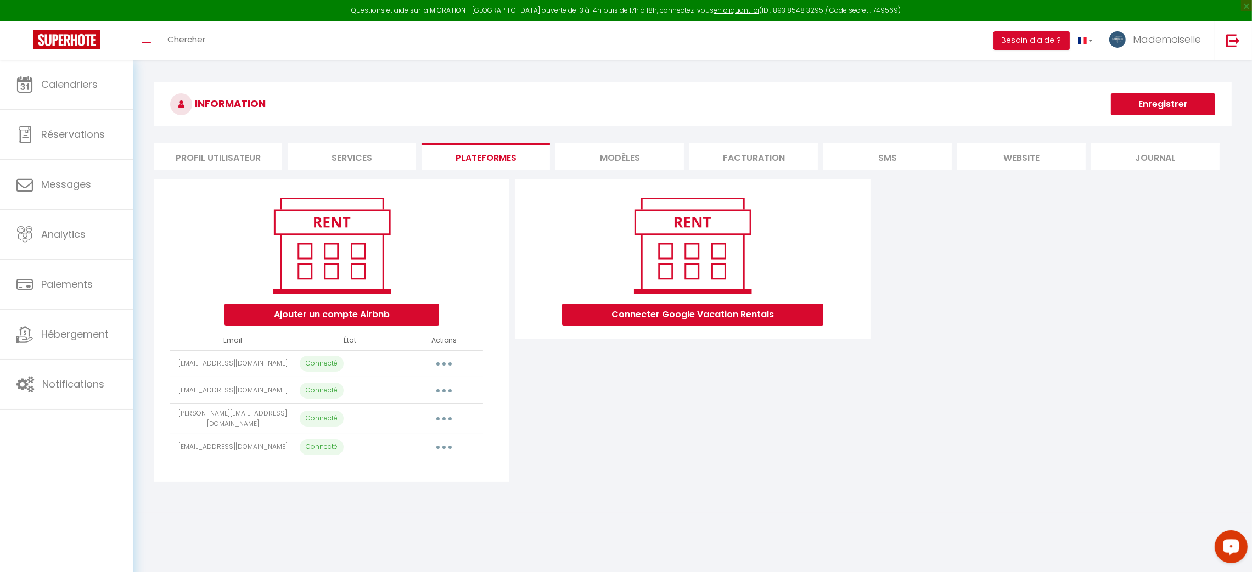
click at [444, 418] on button "button" at bounding box center [444, 419] width 31 height 18
click at [447, 366] on button "button" at bounding box center [444, 364] width 31 height 18
click at [433, 389] on link "Importer les appartements" at bounding box center [395, 388] width 121 height 19
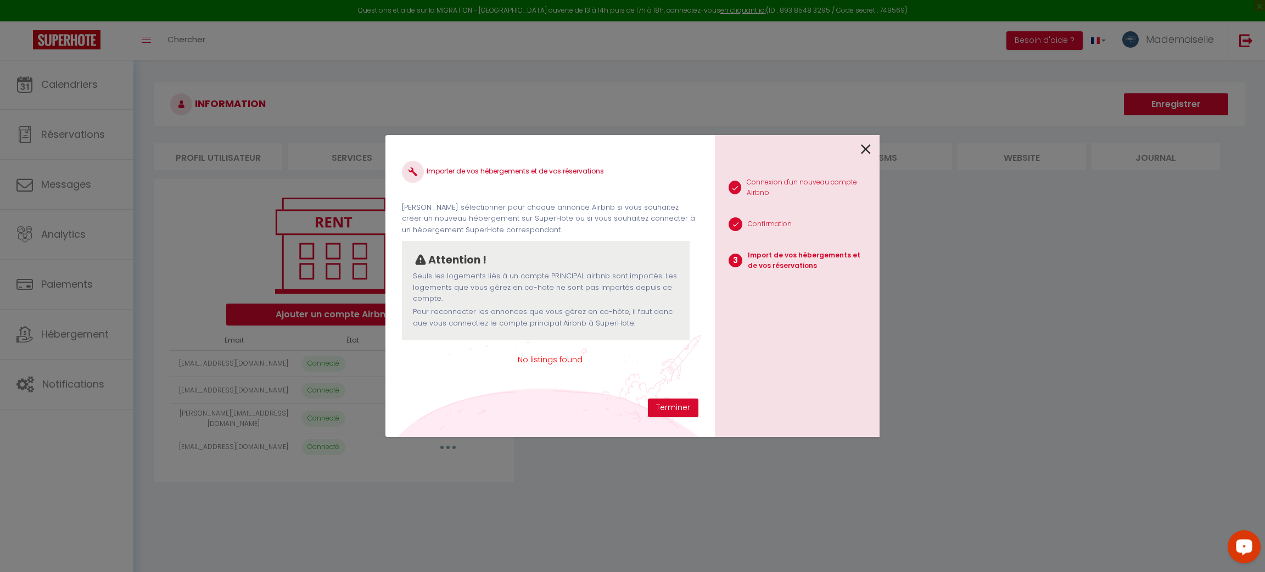
click at [871, 150] on icon at bounding box center [866, 149] width 10 height 16
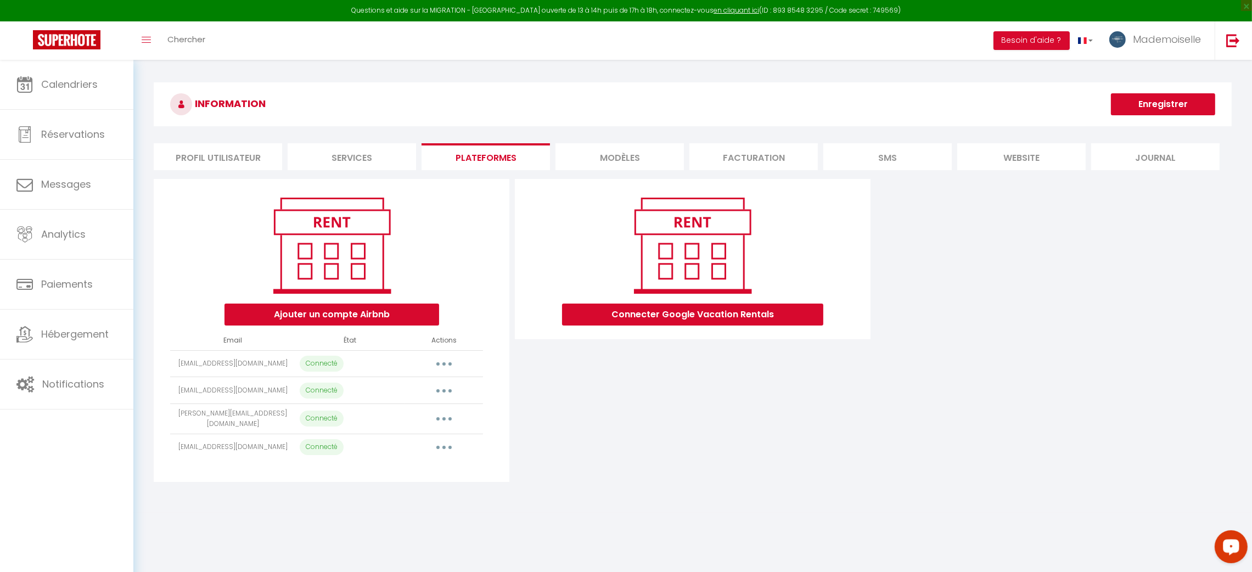
click at [444, 420] on icon "button" at bounding box center [443, 418] width 3 height 3
click at [1223, 41] on link at bounding box center [1233, 40] width 36 height 38
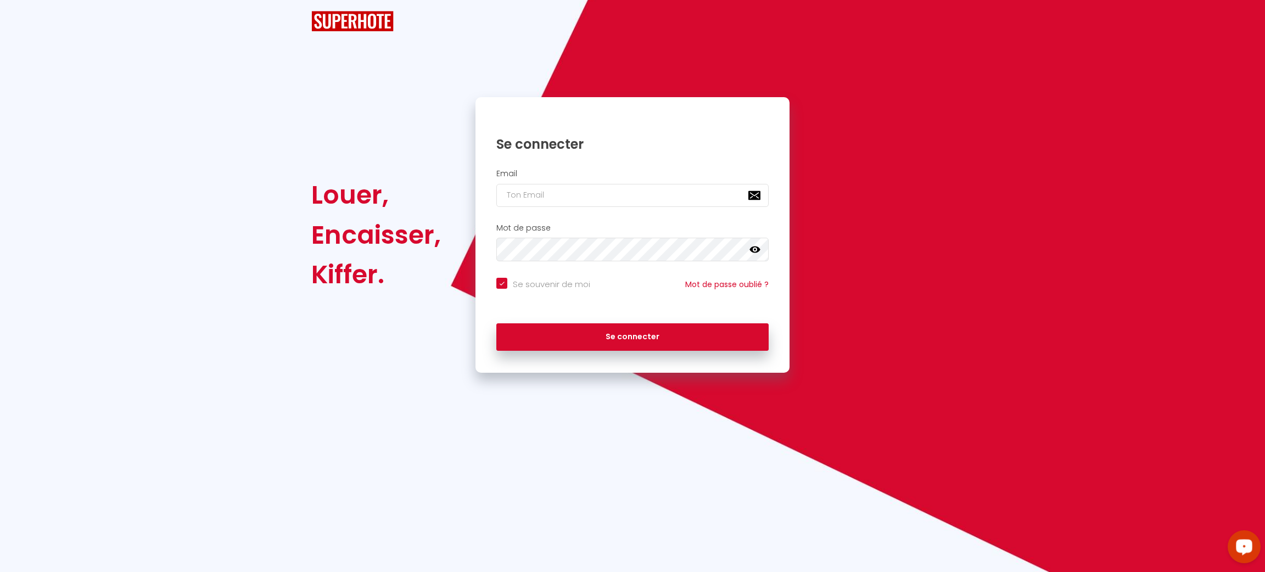
checkbox input "true"
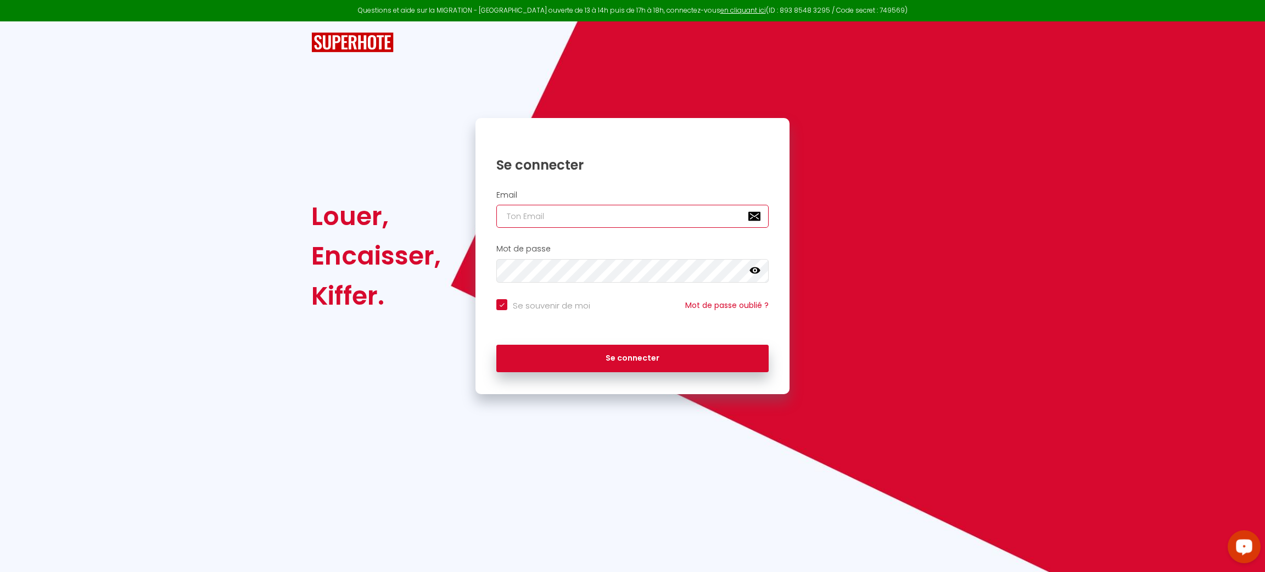
type input "[PERSON_NAME][EMAIL_ADDRESS][DOMAIN_NAME]"
checkbox input "true"
click at [686, 202] on div "Email [PERSON_NAME][EMAIL_ADDRESS][DOMAIN_NAME]" at bounding box center [633, 209] width 300 height 38
click at [632, 218] on input "[PERSON_NAME][EMAIL_ADDRESS][DOMAIN_NAME]" at bounding box center [632, 216] width 272 height 23
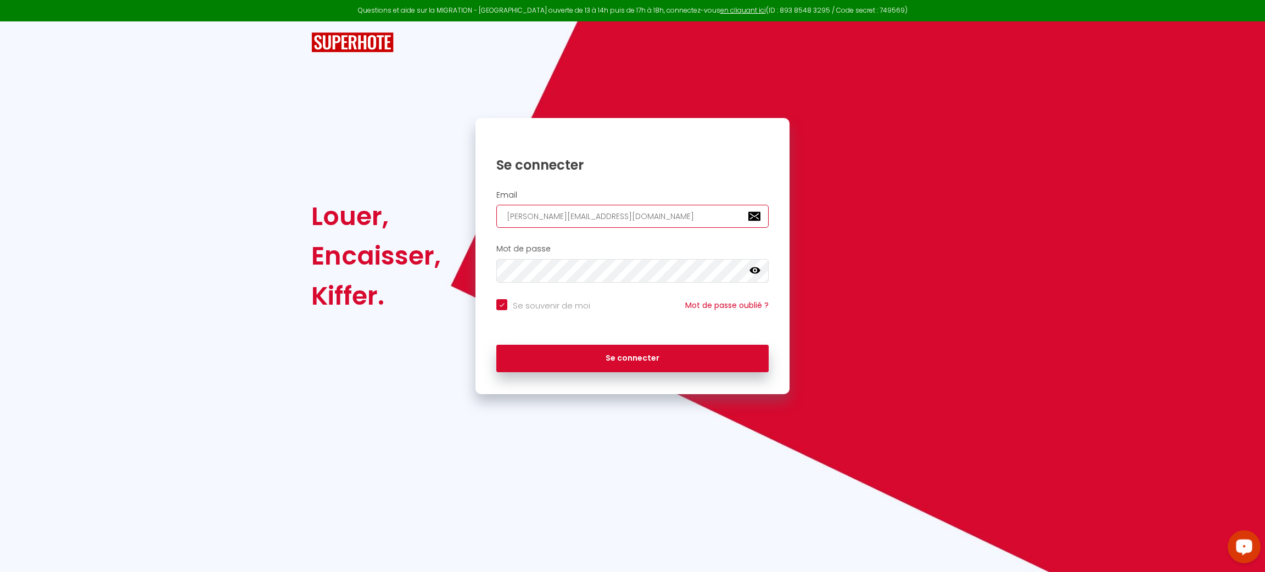
click at [632, 218] on input "[PERSON_NAME][EMAIL_ADDRESS][DOMAIN_NAME]" at bounding box center [632, 216] width 272 height 23
paste input "[EMAIL_ADDRESS][DOMAIN_NAME]"
type input "[EMAIL_ADDRESS][DOMAIN_NAME]"
checkbox input "true"
click at [632, 218] on input "[EMAIL_ADDRESS][DOMAIN_NAME]" at bounding box center [632, 216] width 272 height 23
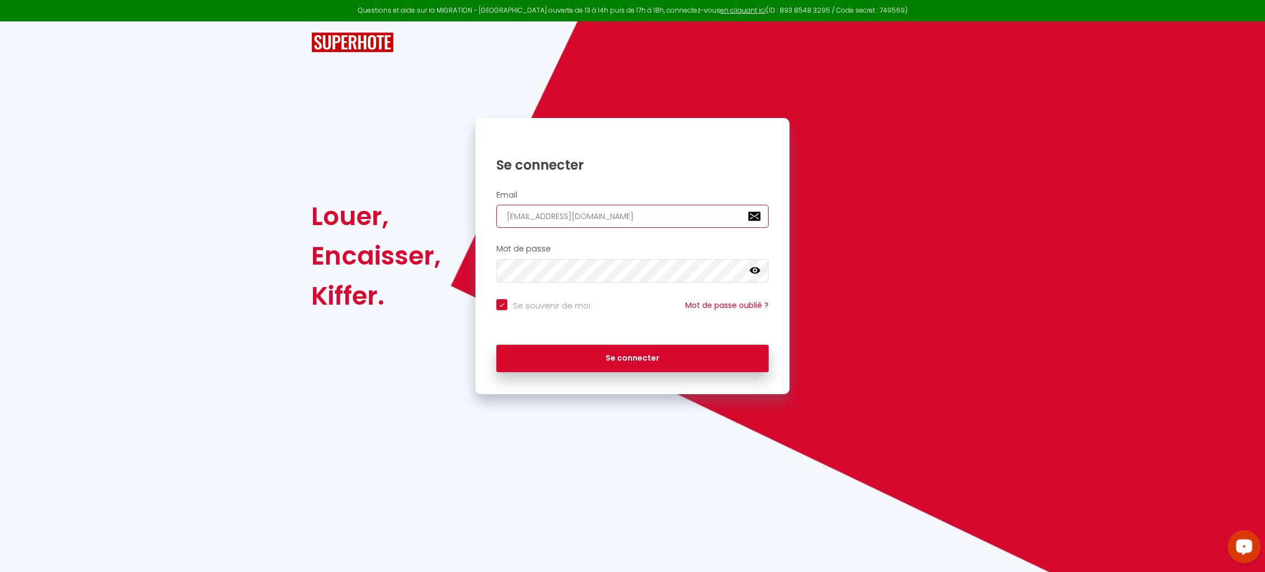
type input "[EMAIL_ADDRESS][DOMAIN_NAME]"
click at [496, 345] on button "Se connecter" at bounding box center [632, 358] width 272 height 27
checkbox input "true"
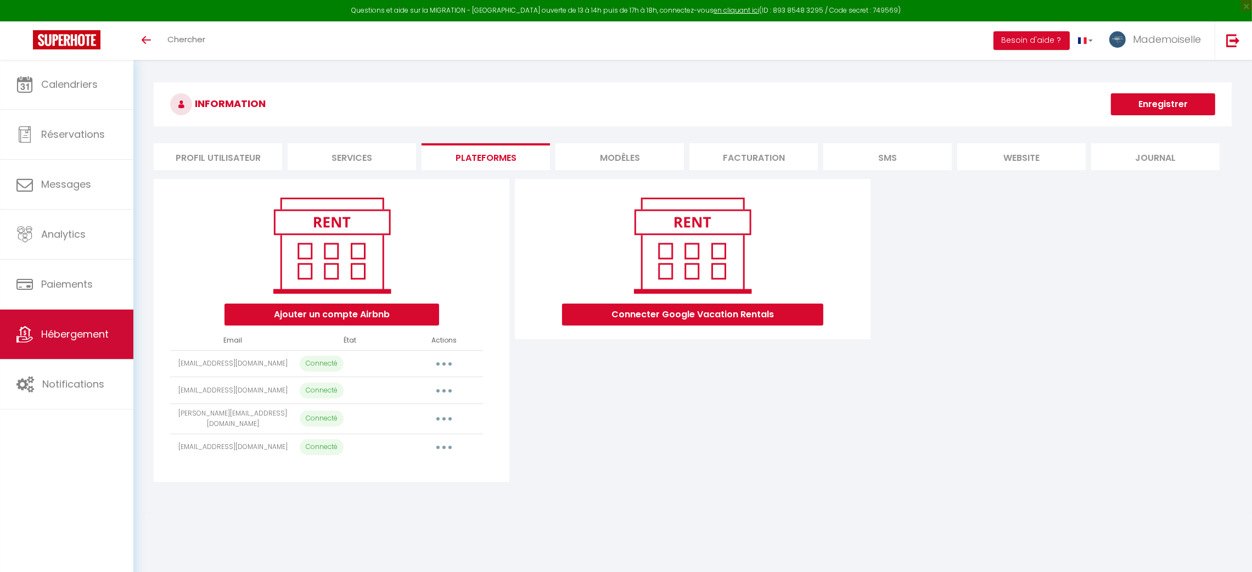
click at [77, 344] on link "Hébergement" at bounding box center [66, 334] width 133 height 49
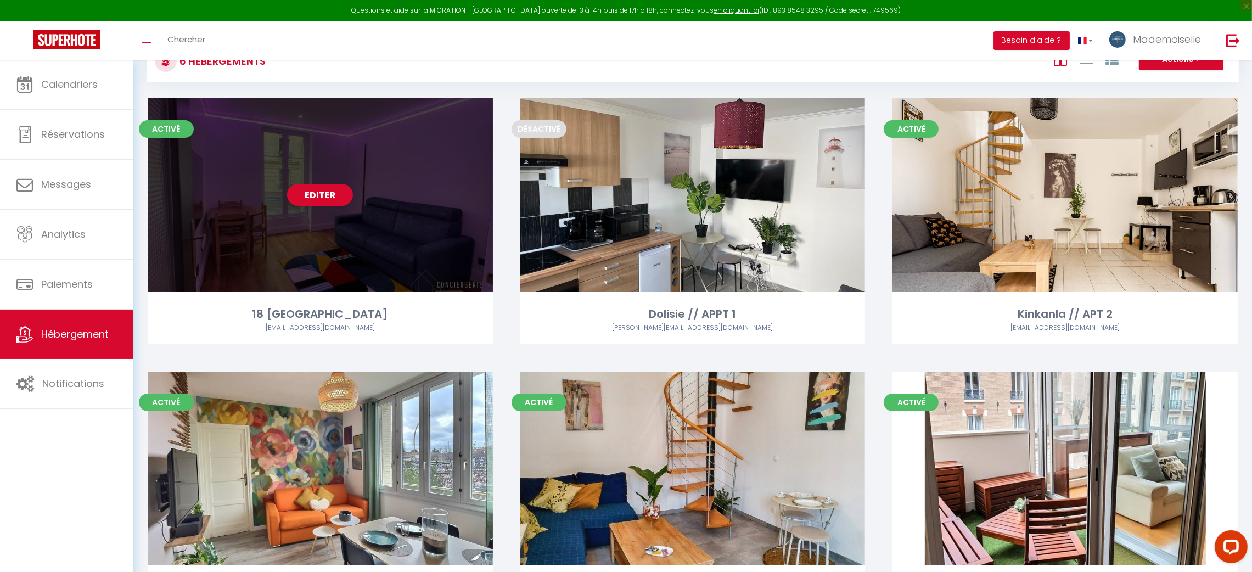
scroll to position [176, 0]
